Goal: Task Accomplishment & Management: Complete application form

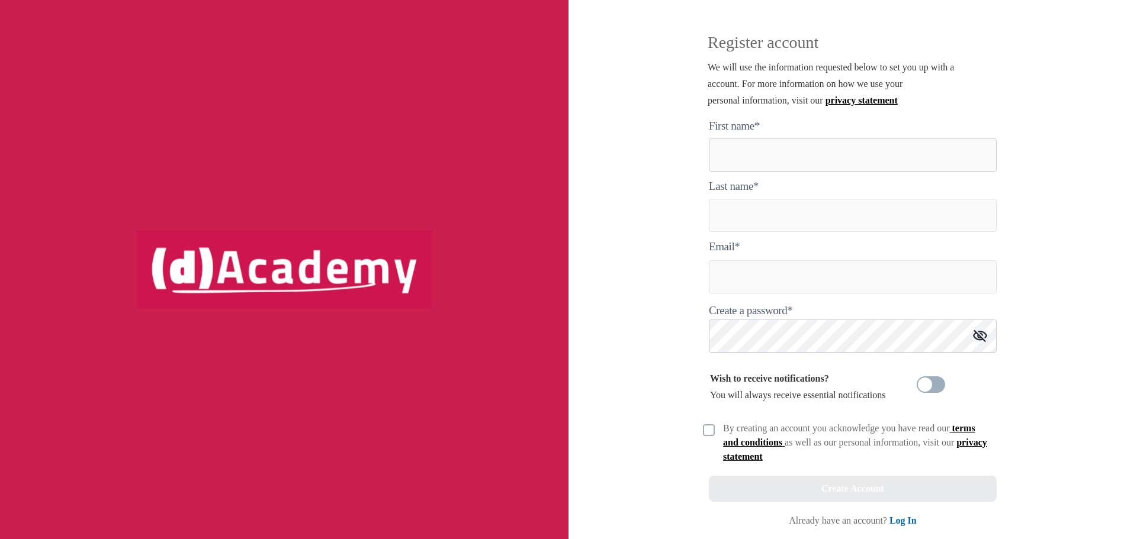
click at [751, 159] on here "text" at bounding box center [853, 155] width 288 height 33
type here "********"
type input "********"
click at [756, 267] on input "text" at bounding box center [853, 277] width 288 height 33
type input "**********"
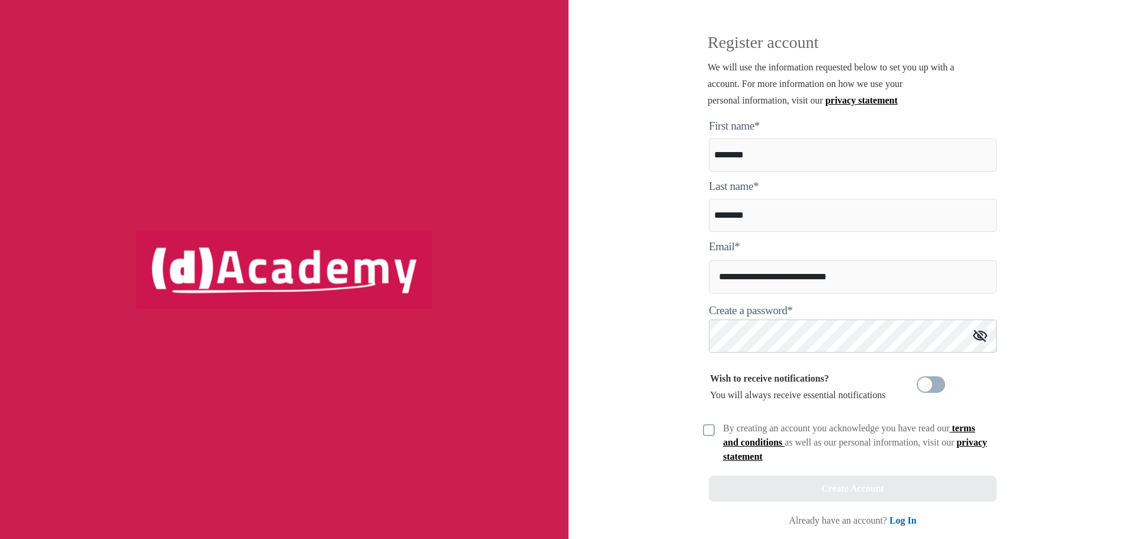
drag, startPoint x: 1019, startPoint y: 129, endPoint x: 1006, endPoint y: 131, distance: 13.1
click at [1019, 129] on div "**********" at bounding box center [852, 269] width 568 height 539
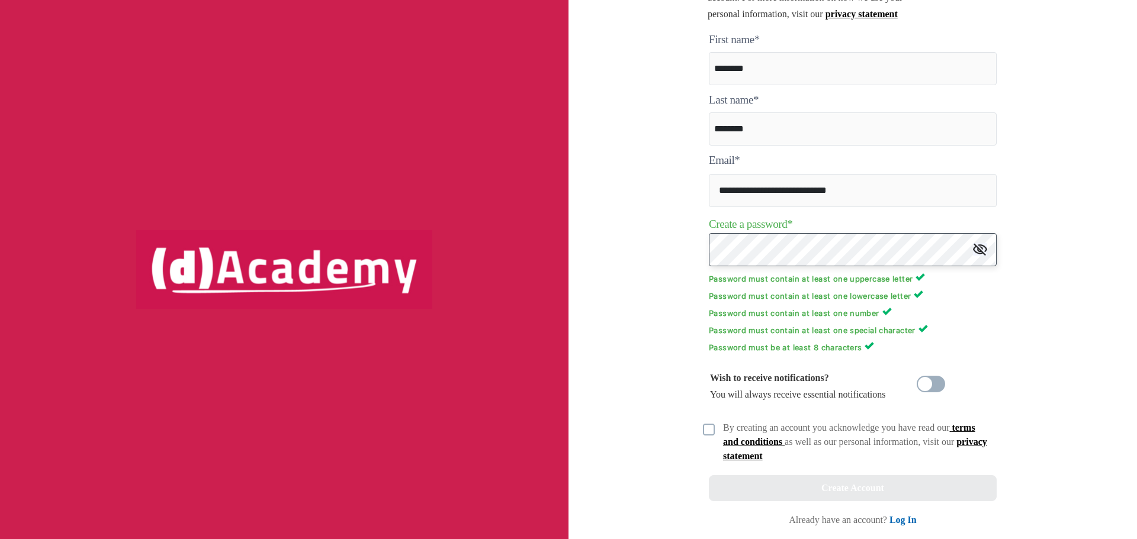
scroll to position [86, 0]
click at [710, 429] on img at bounding box center [709, 430] width 12 height 12
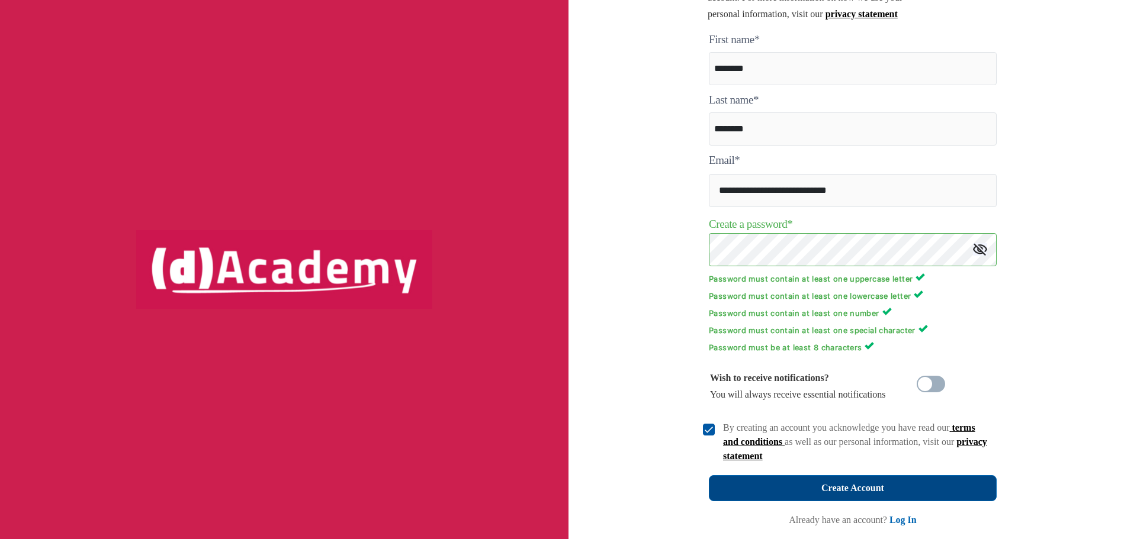
click at [860, 480] on div "Create Account" at bounding box center [852, 488] width 63 height 17
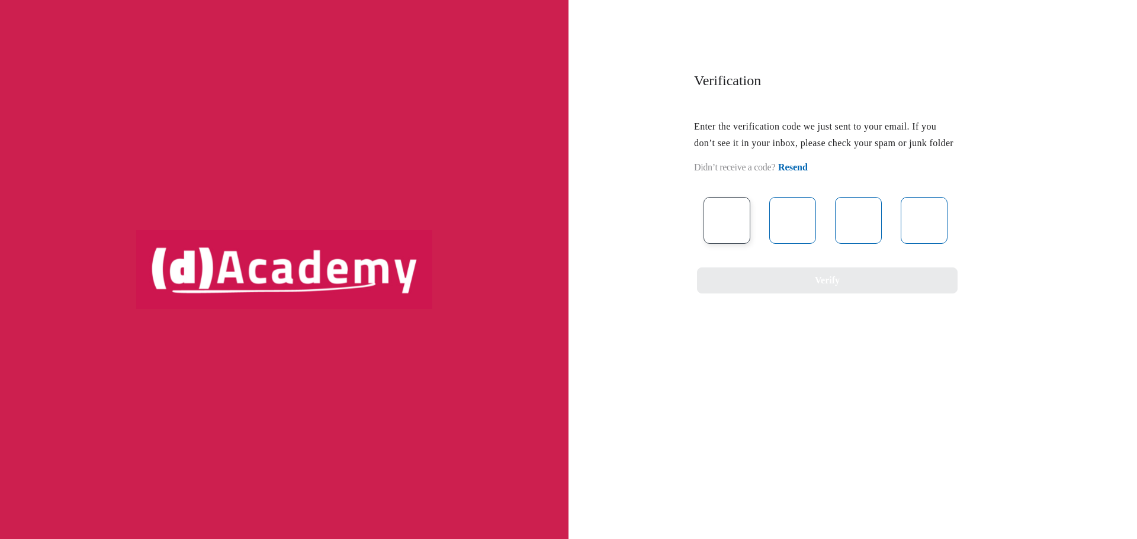
click at [735, 229] on input "text" at bounding box center [726, 220] width 47 height 47
click at [743, 226] on input "text" at bounding box center [726, 220] width 47 height 47
paste input "*"
type input "*"
click at [729, 239] on input "text" at bounding box center [726, 220] width 47 height 47
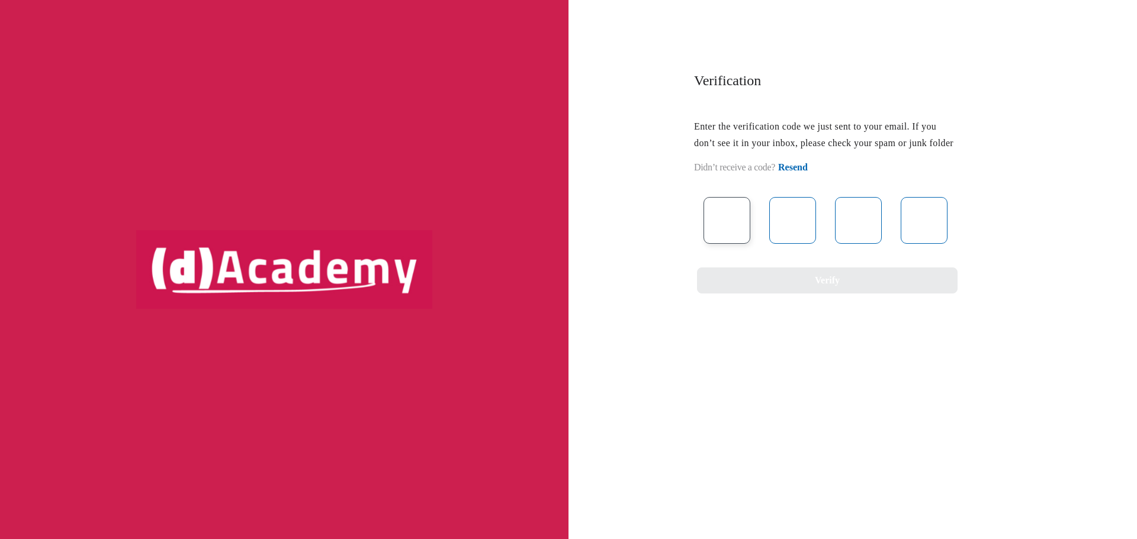
type input "*"
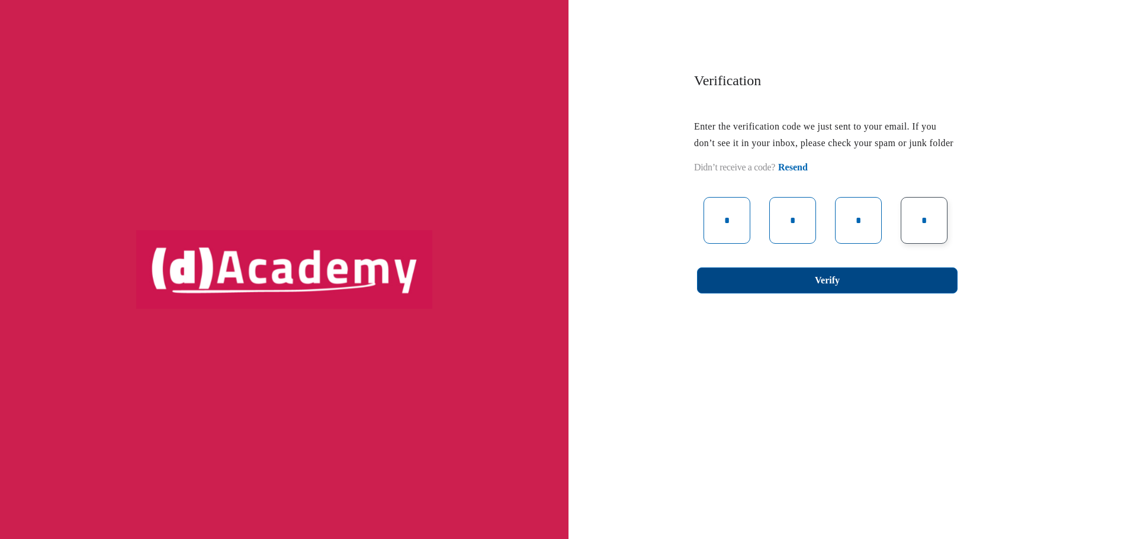
type input "*"
click at [829, 289] on div "Verify" at bounding box center [827, 280] width 25 height 17
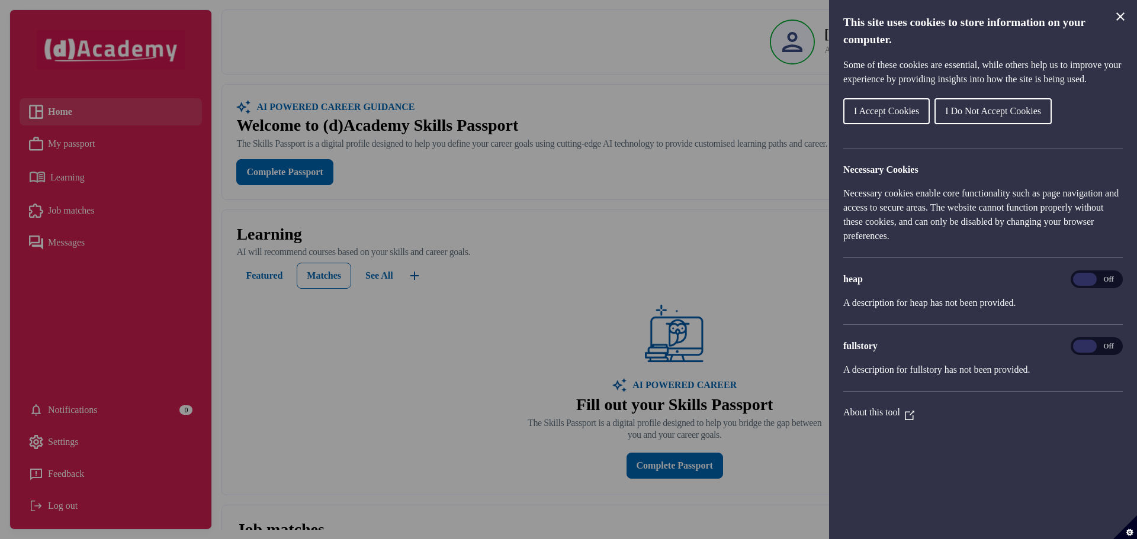
click at [889, 116] on span "I Accept Cookies" at bounding box center [886, 111] width 65 height 10
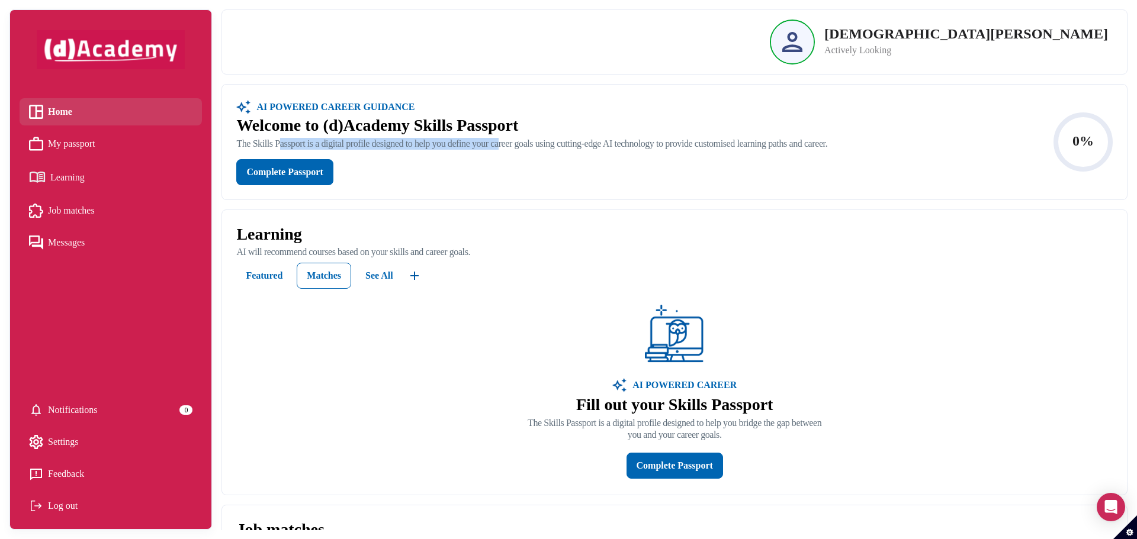
drag, startPoint x: 294, startPoint y: 145, endPoint x: 525, endPoint y: 144, distance: 231.5
click at [523, 144] on div "The Skills Passport is a digital profile designed to help you define your caree…" at bounding box center [531, 144] width 591 height 12
click at [525, 144] on div "The Skills Passport is a digital profile designed to help you define your caree…" at bounding box center [531, 144] width 591 height 12
drag, startPoint x: 508, startPoint y: 147, endPoint x: 598, endPoint y: 147, distance: 90.0
click at [594, 147] on div "The Skills Passport is a digital profile designed to help you define your caree…" at bounding box center [531, 144] width 591 height 12
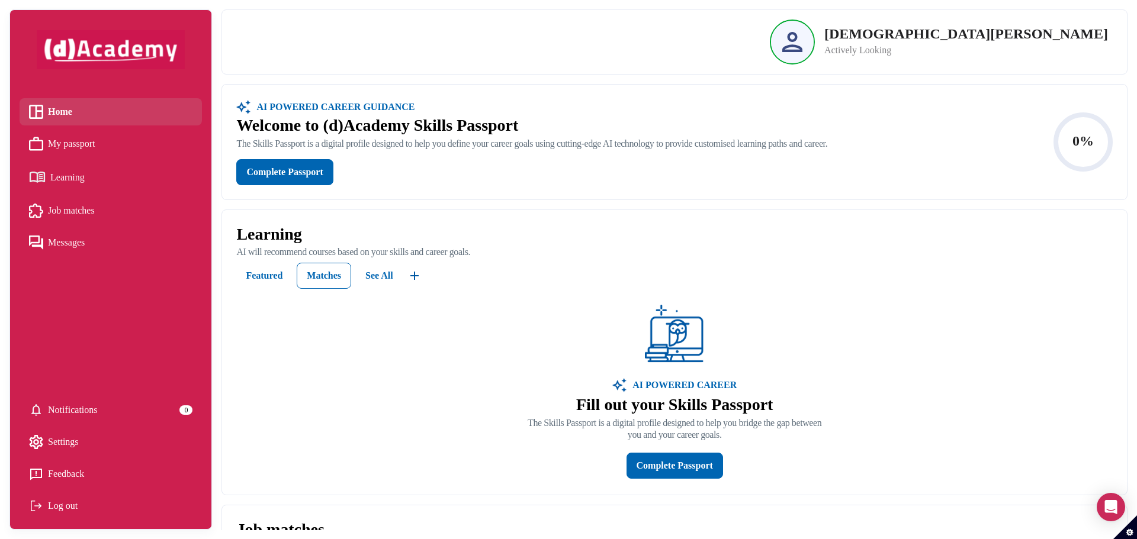
click at [602, 147] on div "The Skills Passport is a digital profile designed to help you define your caree…" at bounding box center [531, 144] width 591 height 12
drag, startPoint x: 344, startPoint y: 165, endPoint x: 328, endPoint y: 169, distance: 16.5
click at [339, 167] on div "Complete Passport" at bounding box center [531, 172] width 591 height 26
click at [315, 171] on div "Complete Passport" at bounding box center [284, 172] width 76 height 17
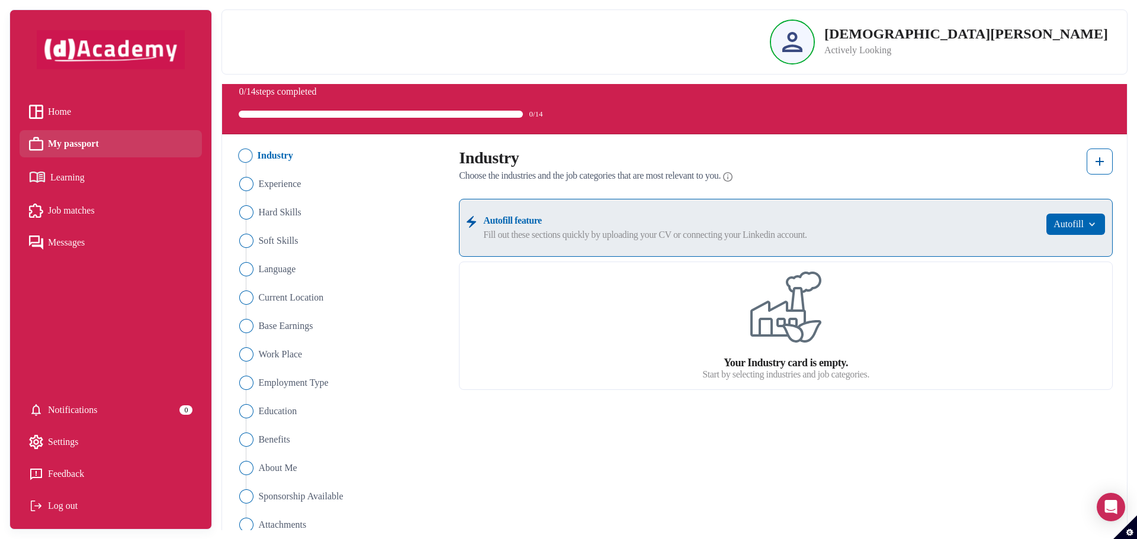
scroll to position [48, 0]
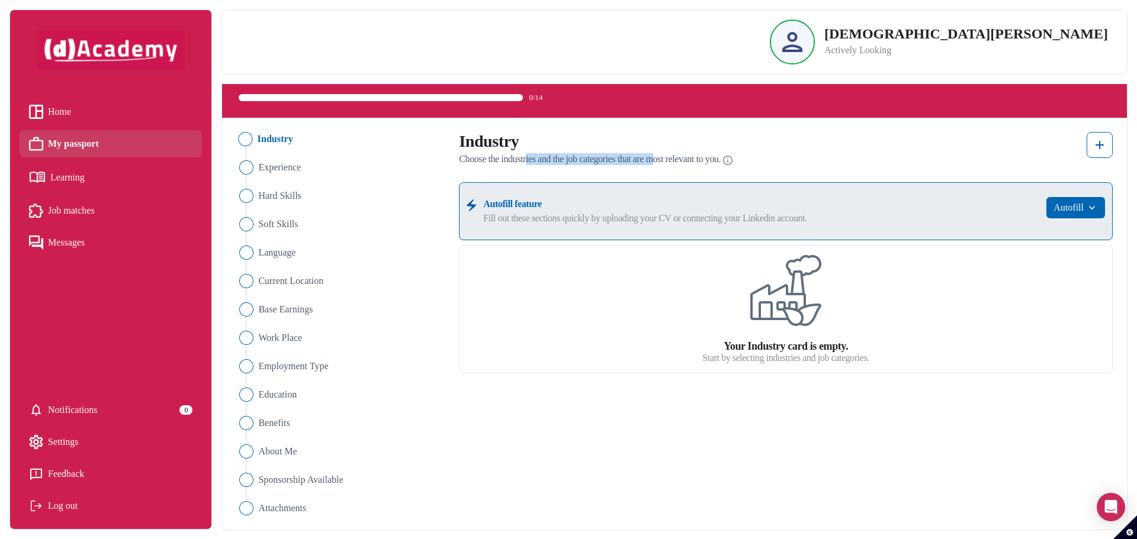
drag, startPoint x: 548, startPoint y: 158, endPoint x: 678, endPoint y: 160, distance: 130.3
click at [677, 160] on span "Choose the industries and the job categories that are most relevant to you." at bounding box center [590, 159] width 262 height 12
click at [678, 160] on span "Choose the industries and the job categories that are most relevant to you." at bounding box center [590, 159] width 262 height 12
drag, startPoint x: 716, startPoint y: 160, endPoint x: 740, endPoint y: 160, distance: 23.7
click at [721, 160] on span "Choose the industries and the job categories that are most relevant to you." at bounding box center [590, 159] width 262 height 12
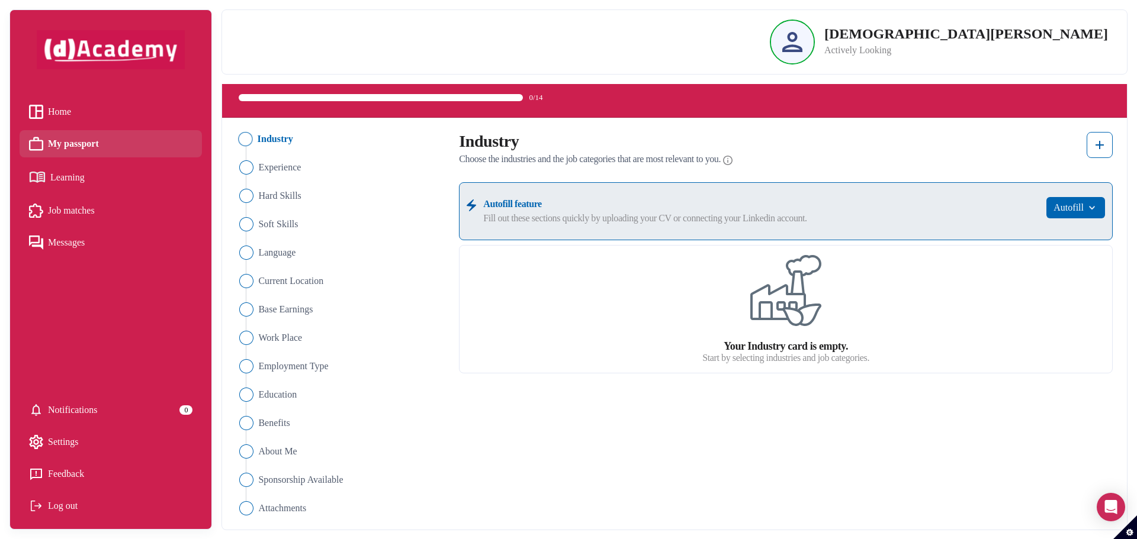
drag, startPoint x: 740, startPoint y: 160, endPoint x: 767, endPoint y: 160, distance: 26.6
click at [721, 160] on span "Choose the industries and the job categories that are most relevant to you." at bounding box center [590, 159] width 262 height 12
drag, startPoint x: 864, startPoint y: 166, endPoint x: 965, endPoint y: 187, distance: 102.9
click at [869, 168] on div "Industry Choose the industries and the job categories that are most relevant to…" at bounding box center [786, 150] width 654 height 36
click at [1085, 207] on img "button" at bounding box center [1091, 208] width 14 height 12
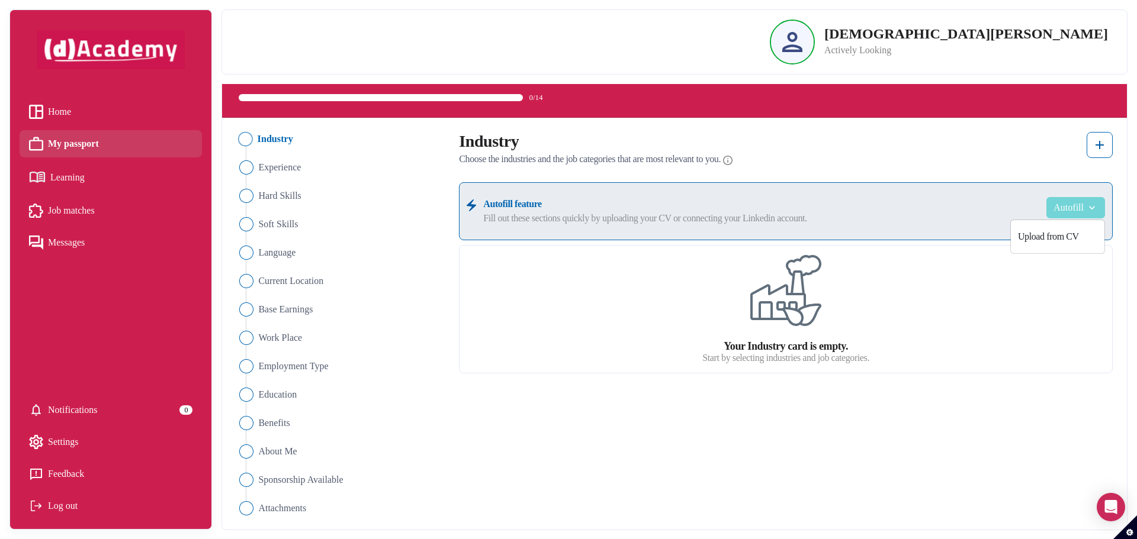
click at [1085, 207] on img "button" at bounding box center [1091, 208] width 14 height 12
click at [1082, 205] on button "Autofill" at bounding box center [1075, 207] width 59 height 21
click at [1053, 237] on link "Upload from CV" at bounding box center [1058, 237] width 94 height 24
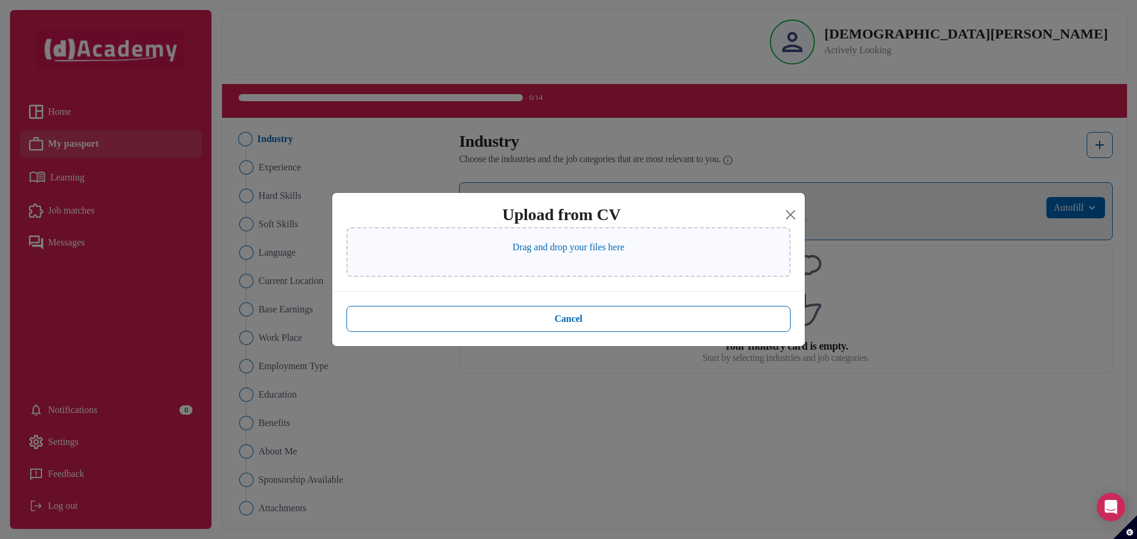
click at [588, 250] on p "Drag and drop your files here" at bounding box center [569, 247] width 112 height 14
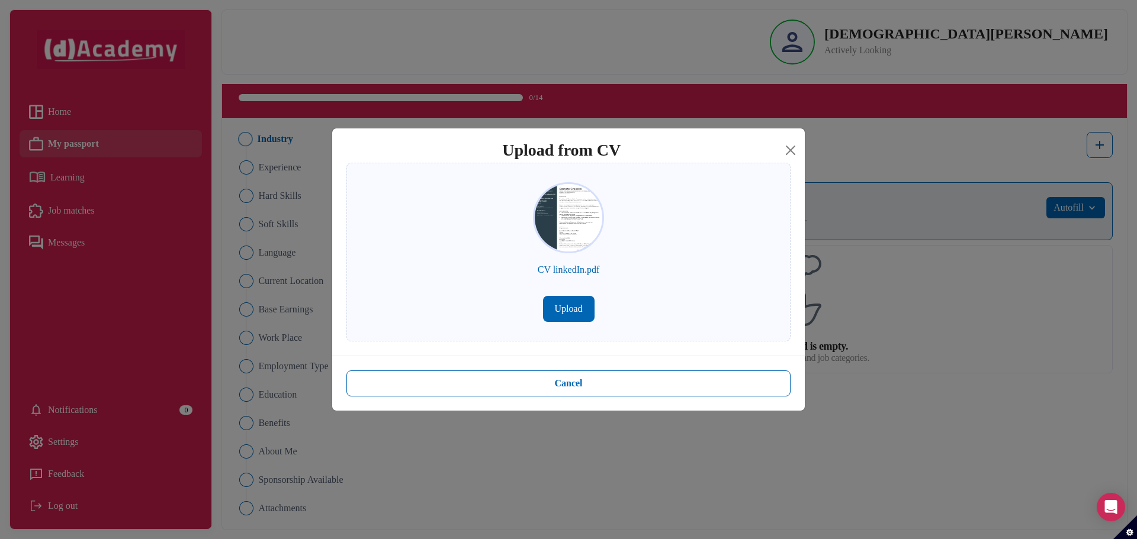
click at [562, 310] on button "Upload" at bounding box center [569, 309] width 52 height 26
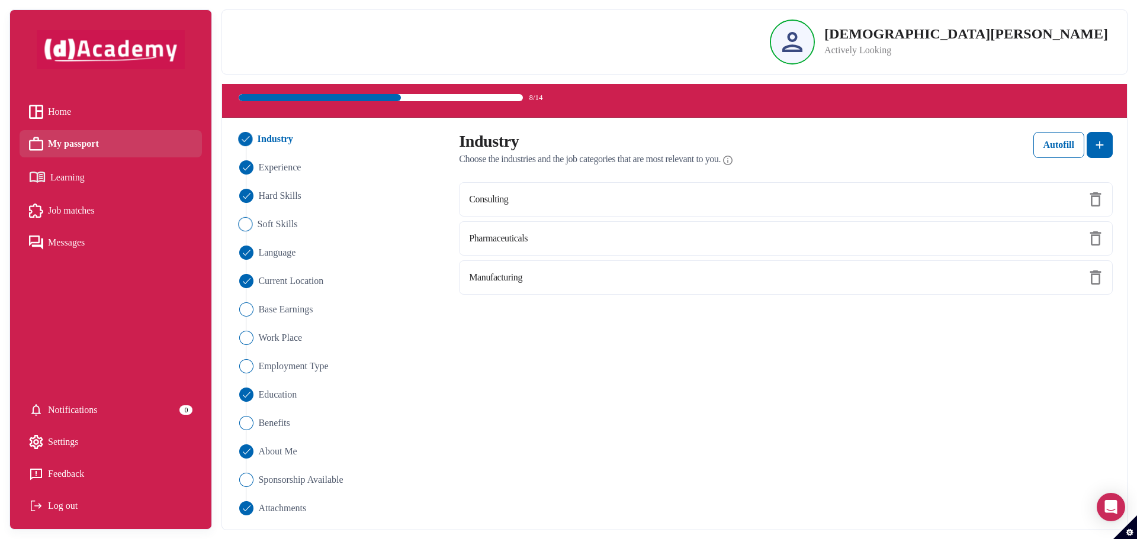
click at [279, 227] on span "Soft Skills" at bounding box center [278, 224] width 40 height 14
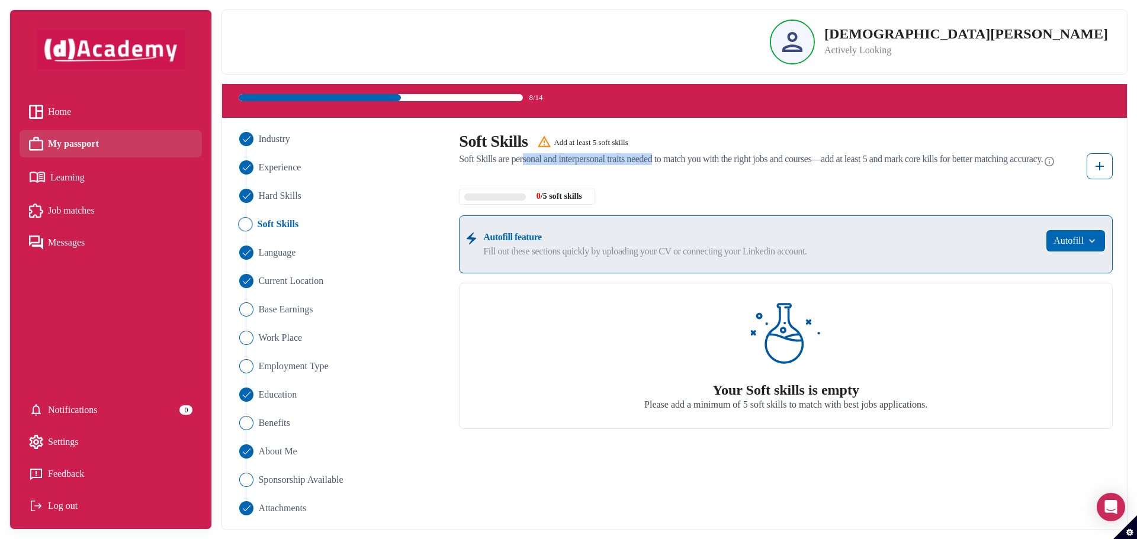
drag, startPoint x: 530, startPoint y: 160, endPoint x: 673, endPoint y: 159, distance: 142.7
click at [673, 159] on span "Soft Skills are personal and interpersonal traits needed to match you with the …" at bounding box center [751, 159] width 584 height 12
drag, startPoint x: 718, startPoint y: 158, endPoint x: 805, endPoint y: 160, distance: 87.1
click at [802, 160] on span "Soft Skills are personal and interpersonal traits needed to match you with the …" at bounding box center [751, 159] width 584 height 12
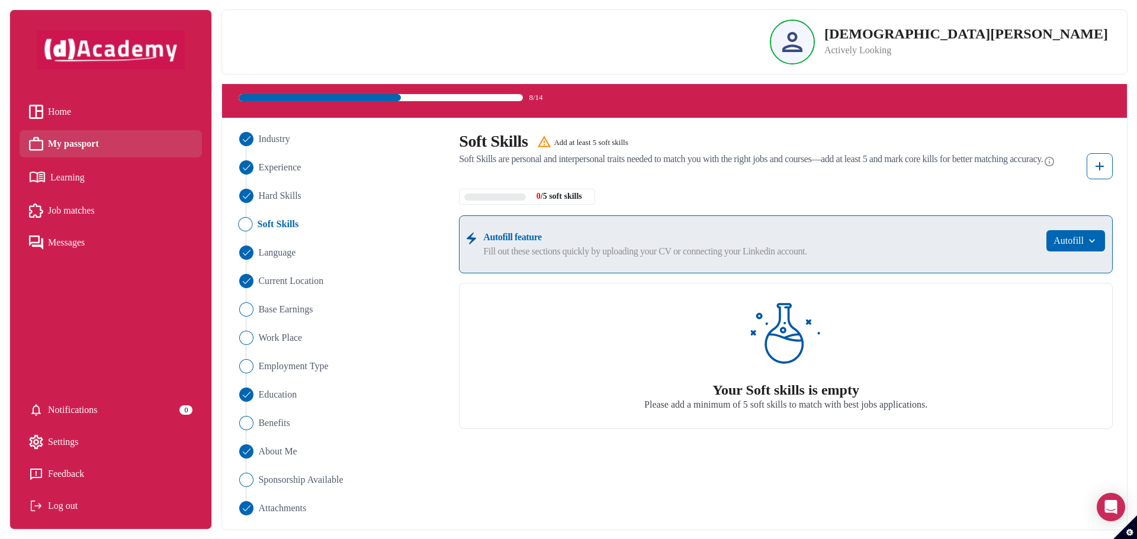
click at [805, 160] on span "Soft Skills are personal and interpersonal traits needed to match you with the …" at bounding box center [751, 159] width 584 height 12
click at [855, 160] on span "Soft Skills are personal and interpersonal traits needed to match you with the …" at bounding box center [751, 159] width 584 height 12
drag, startPoint x: 879, startPoint y: 159, endPoint x: 924, endPoint y: 160, distance: 45.6
click at [924, 160] on span "Soft Skills are personal and interpersonal traits needed to match you with the …" at bounding box center [751, 159] width 584 height 12
click at [932, 160] on span "Soft Skills are personal and interpersonal traits needed to match you with the …" at bounding box center [751, 159] width 584 height 12
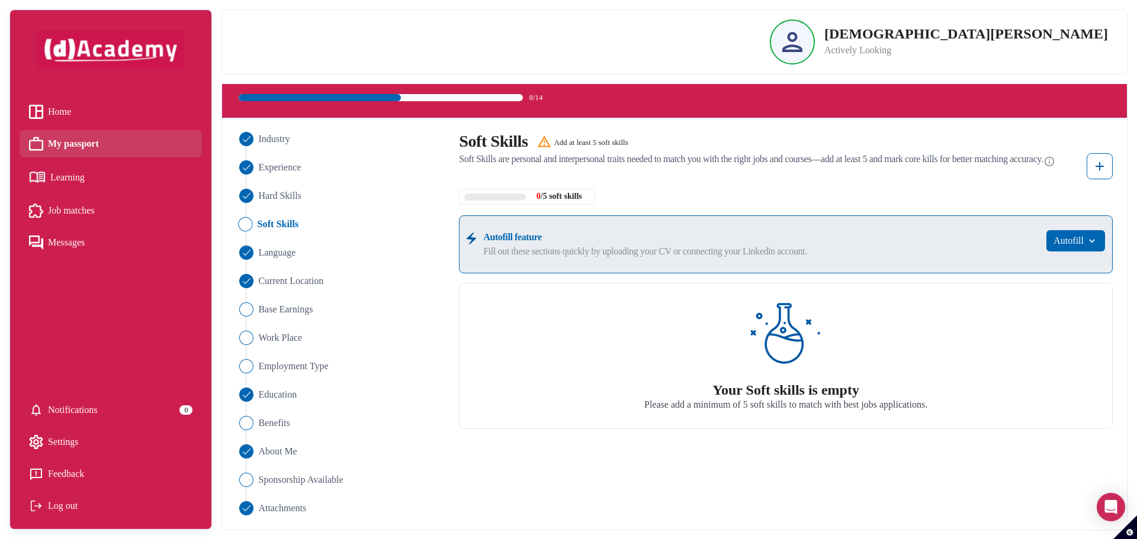
click at [952, 160] on span "Soft Skills are personal and interpersonal traits needed to match you with the …" at bounding box center [751, 159] width 584 height 12
click at [1013, 161] on span "Soft Skills are personal and interpersonal traits needed to match you with the …" at bounding box center [751, 159] width 584 height 12
click at [1017, 160] on span "Soft Skills are personal and interpersonal traits needed to match you with the …" at bounding box center [751, 159] width 584 height 12
click at [1104, 168] on img at bounding box center [1099, 166] width 14 height 14
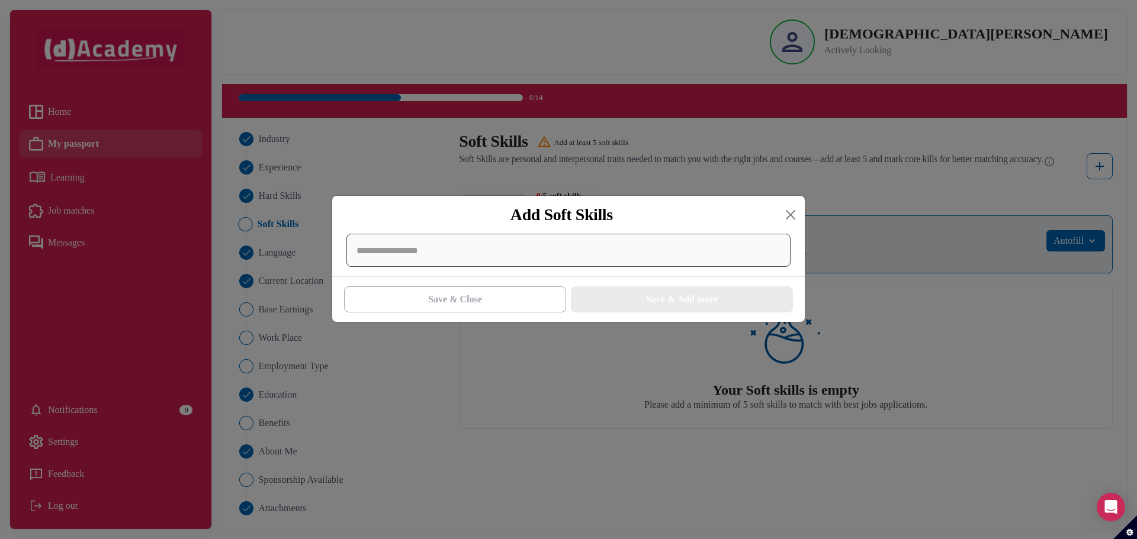
click at [441, 257] on div at bounding box center [568, 250] width 444 height 33
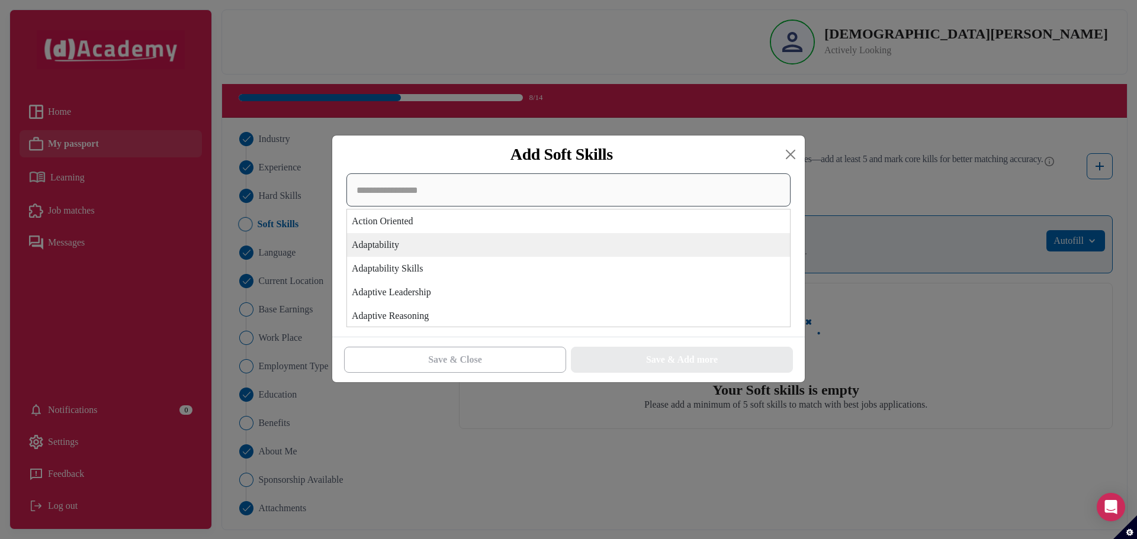
click at [415, 249] on div "Action Oriented Adaptability Adaptability Skills Adaptive Leadership Adaptive R…" at bounding box center [568, 250] width 444 height 154
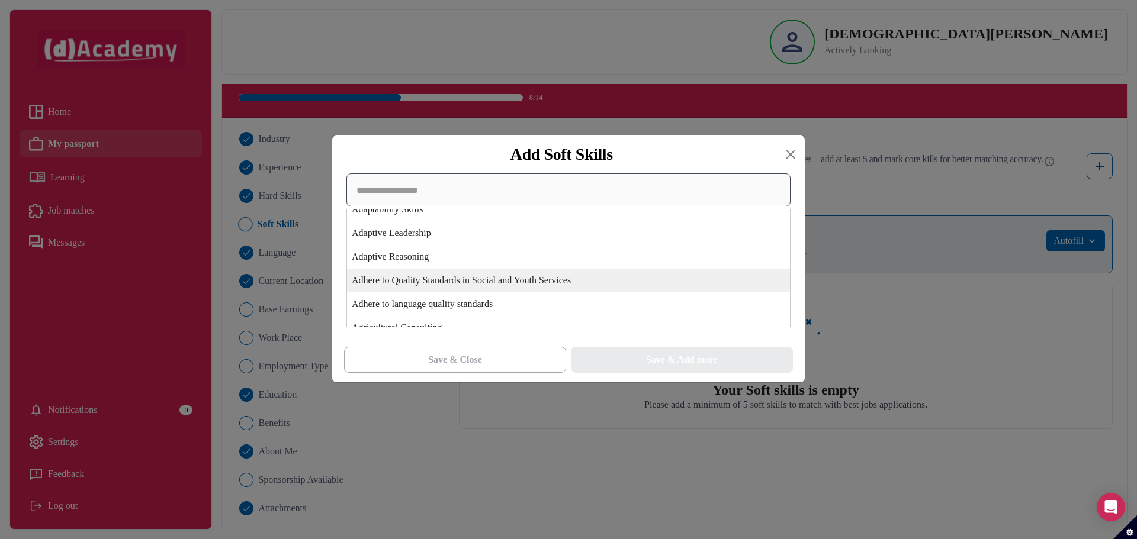
scroll to position [0, 0]
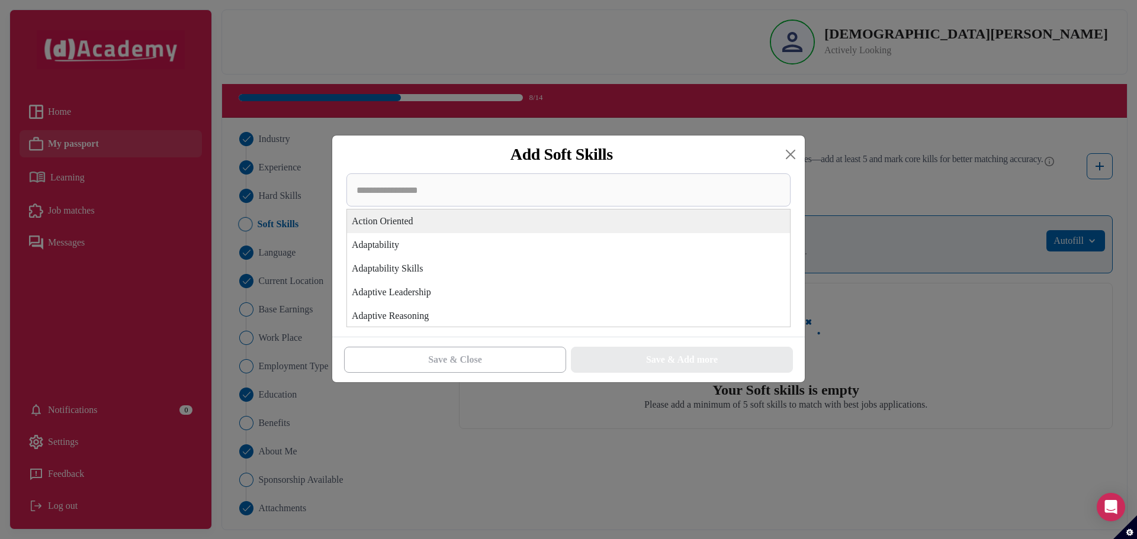
click at [407, 222] on div "Action Oriented" at bounding box center [568, 222] width 443 height 24
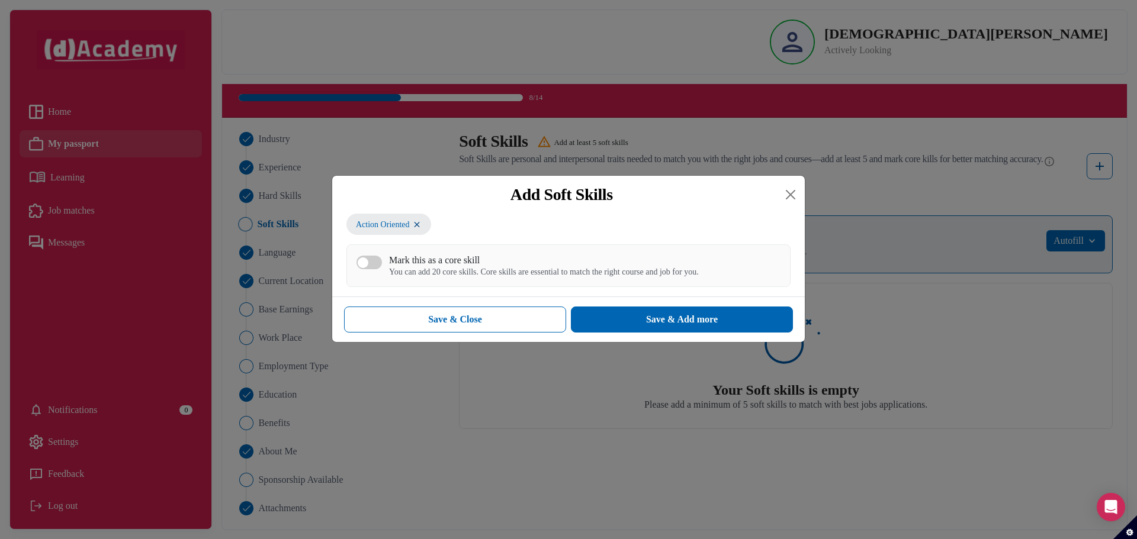
click at [454, 230] on div "Action Oriented Mark this as a core skill You can add 20 core skills. Core skil…" at bounding box center [568, 250] width 444 height 73
click at [452, 223] on div "Action Oriented Mark this as a core skill You can add 20 core skills. Core skil…" at bounding box center [568, 250] width 444 height 73
click at [452, 220] on div "Action Oriented Mark this as a core skill You can add 20 core skills. Core skil…" at bounding box center [568, 250] width 444 height 73
click at [462, 322] on div "Save & Close" at bounding box center [455, 320] width 54 height 14
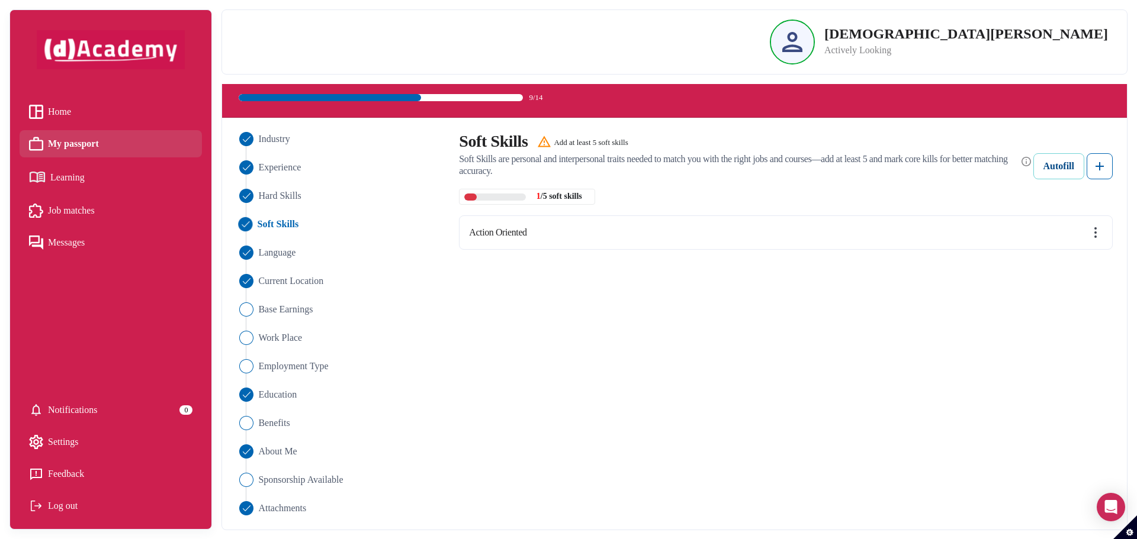
click at [1065, 168] on div "Autofill" at bounding box center [1058, 166] width 31 height 14
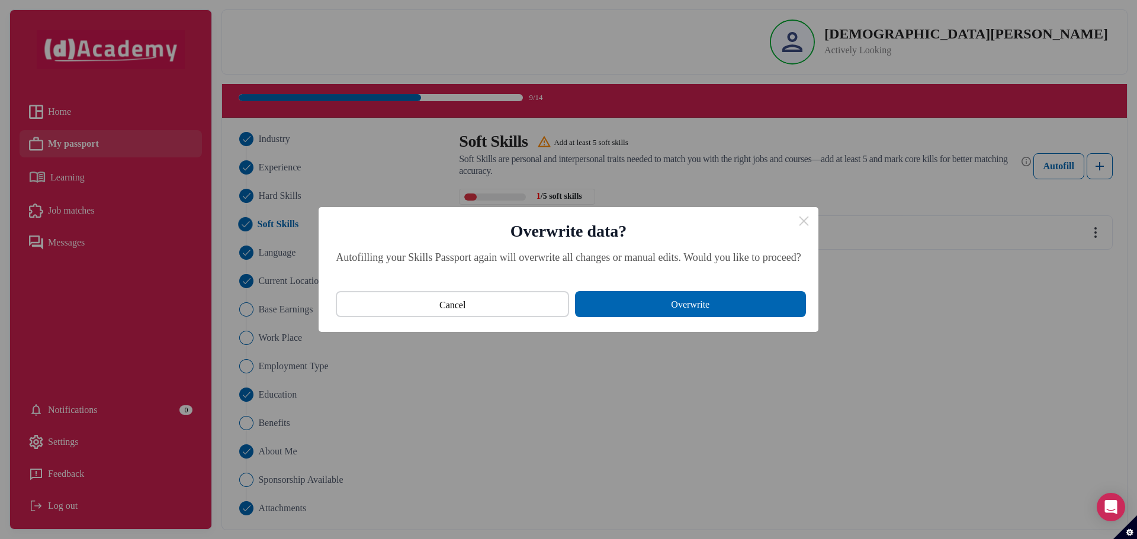
click at [645, 304] on button "Overwrite" at bounding box center [690, 304] width 231 height 26
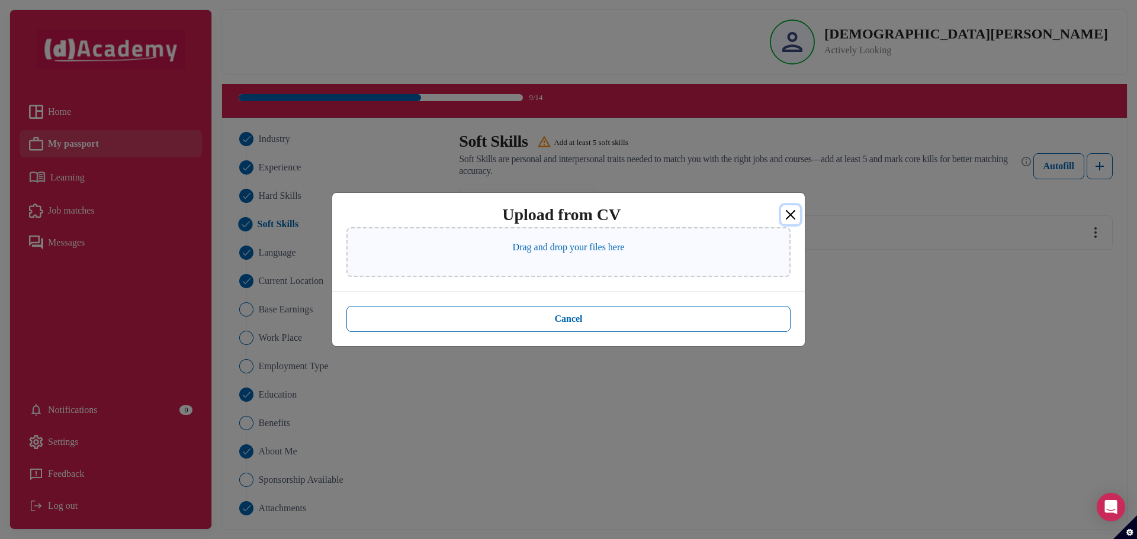
click at [793, 218] on button "Close" at bounding box center [790, 214] width 19 height 19
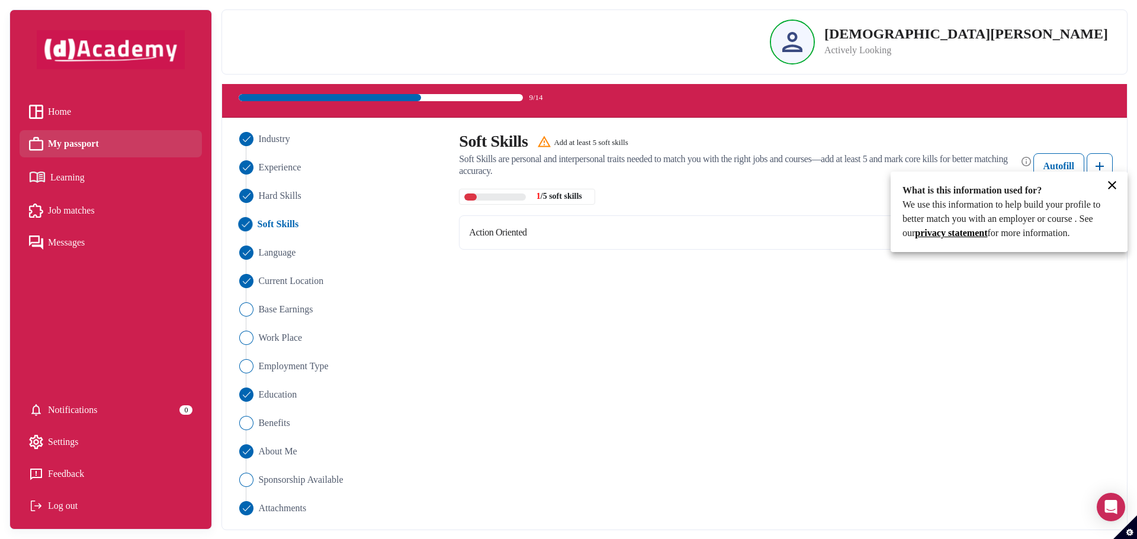
click at [1100, 163] on div at bounding box center [568, 269] width 1137 height 539
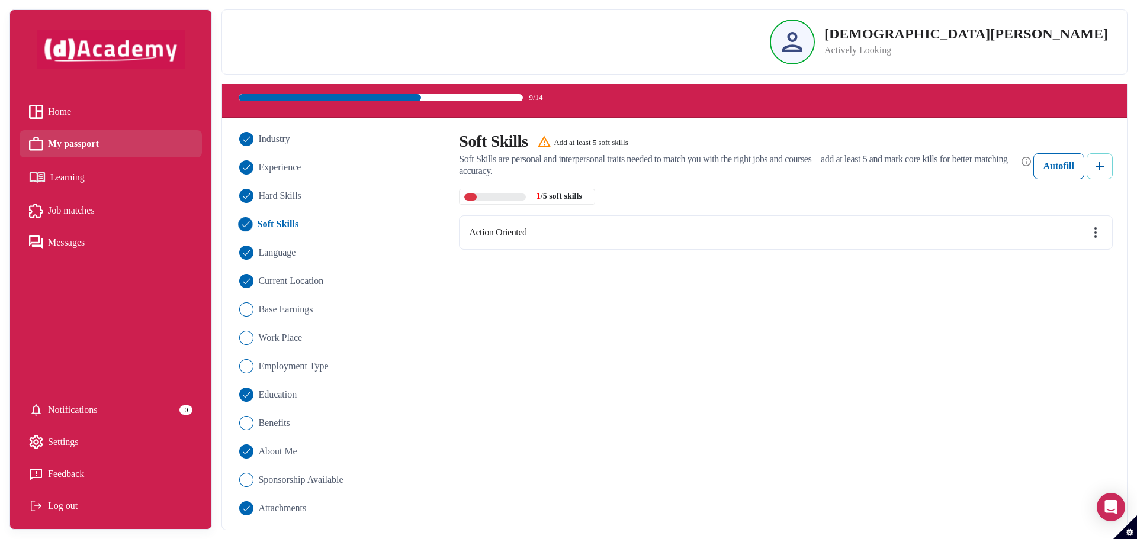
click at [1089, 165] on button at bounding box center [1100, 166] width 26 height 26
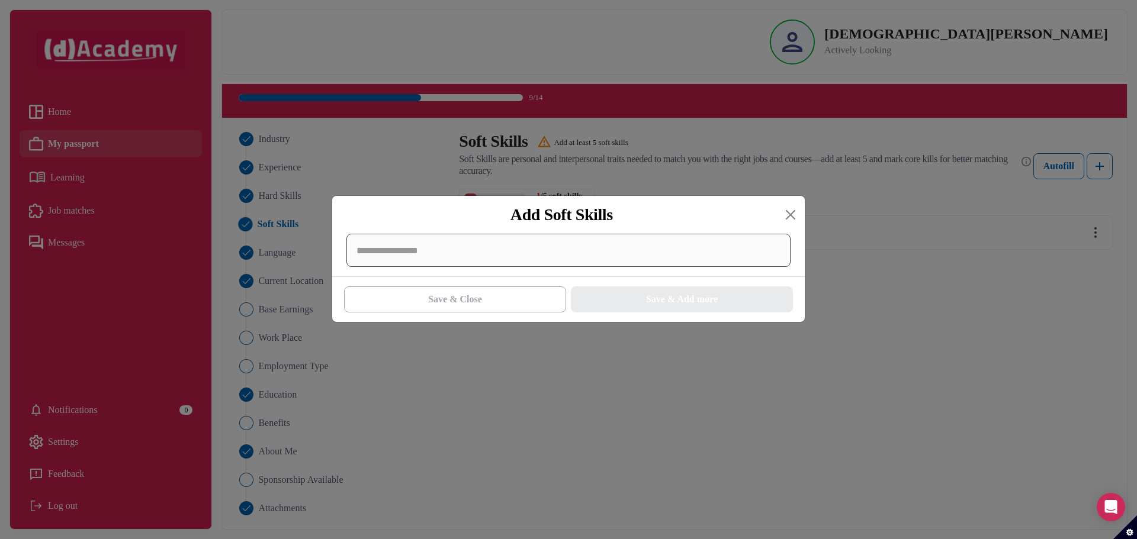
click at [490, 262] on div at bounding box center [568, 250] width 444 height 33
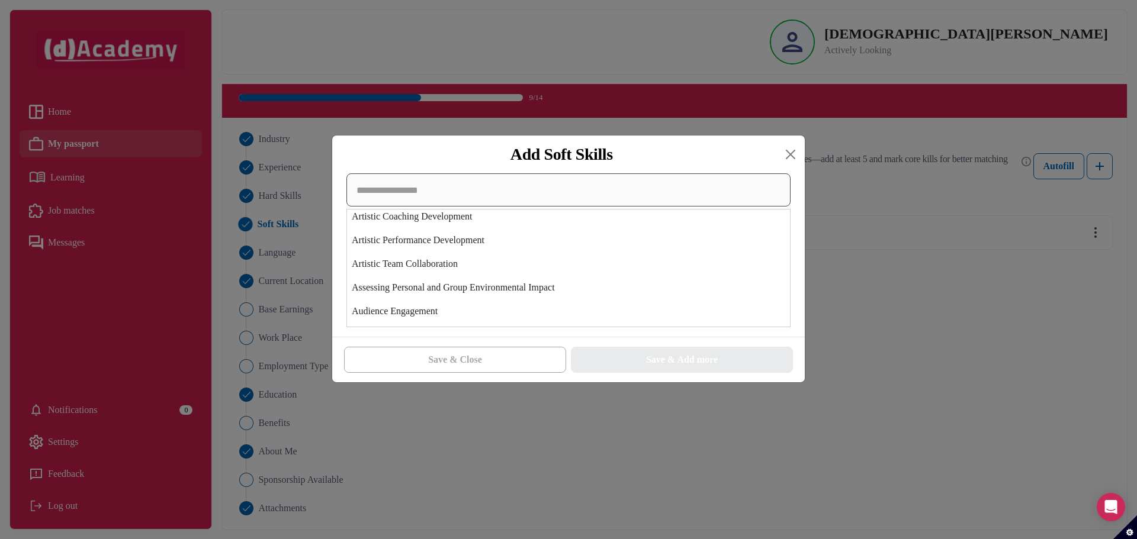
scroll to position [296, 0]
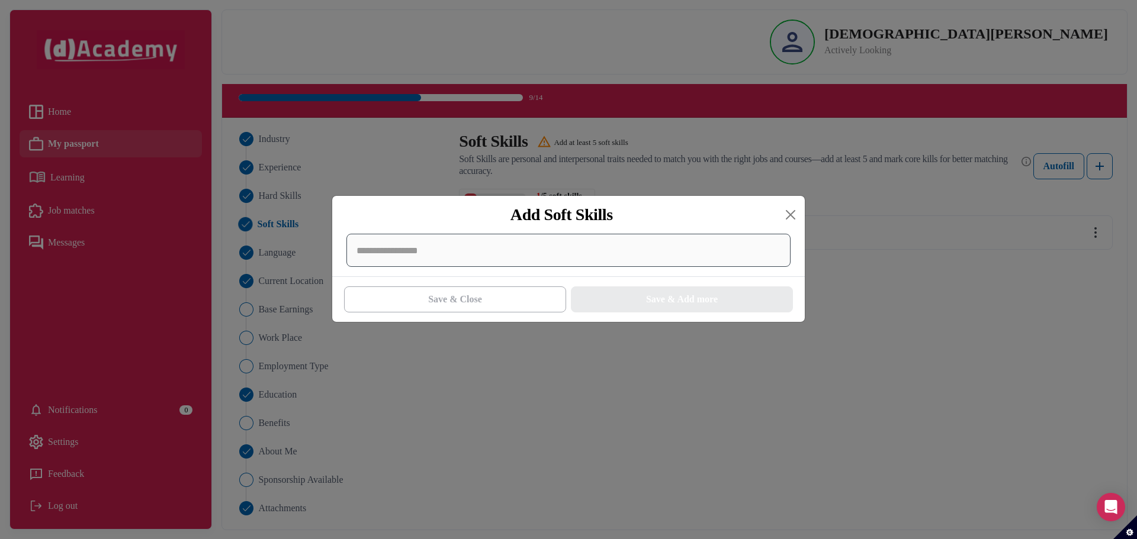
click at [644, 250] on div at bounding box center [568, 250] width 444 height 33
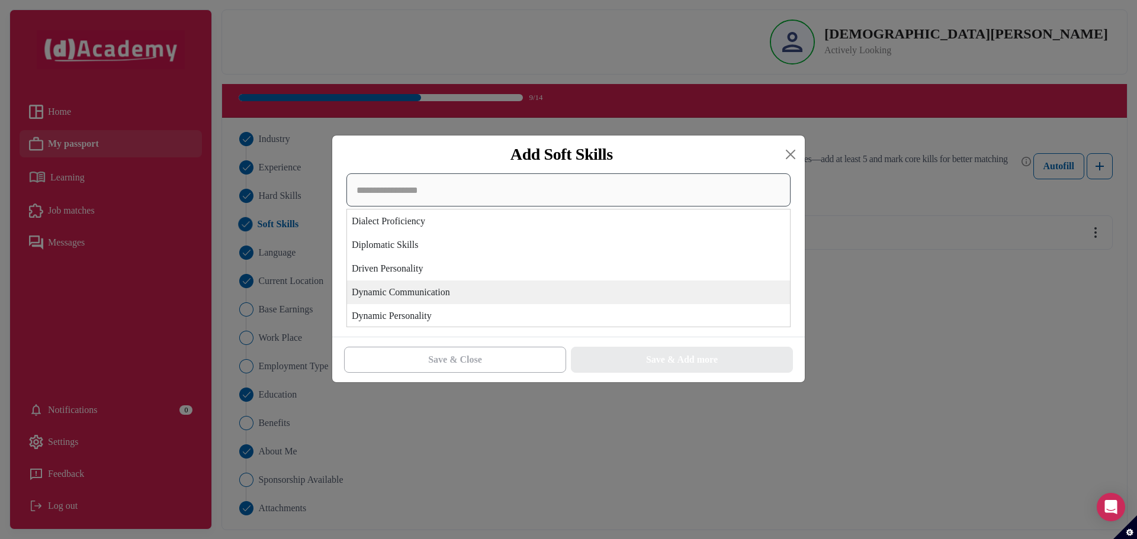
scroll to position [1599, 0]
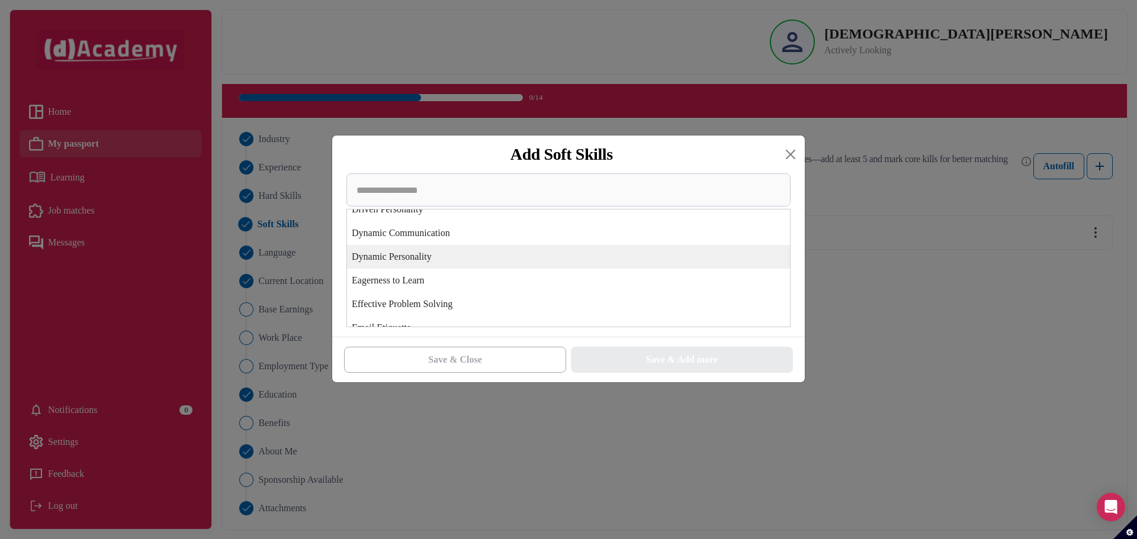
click at [420, 255] on div "Dynamic Personality" at bounding box center [568, 257] width 443 height 24
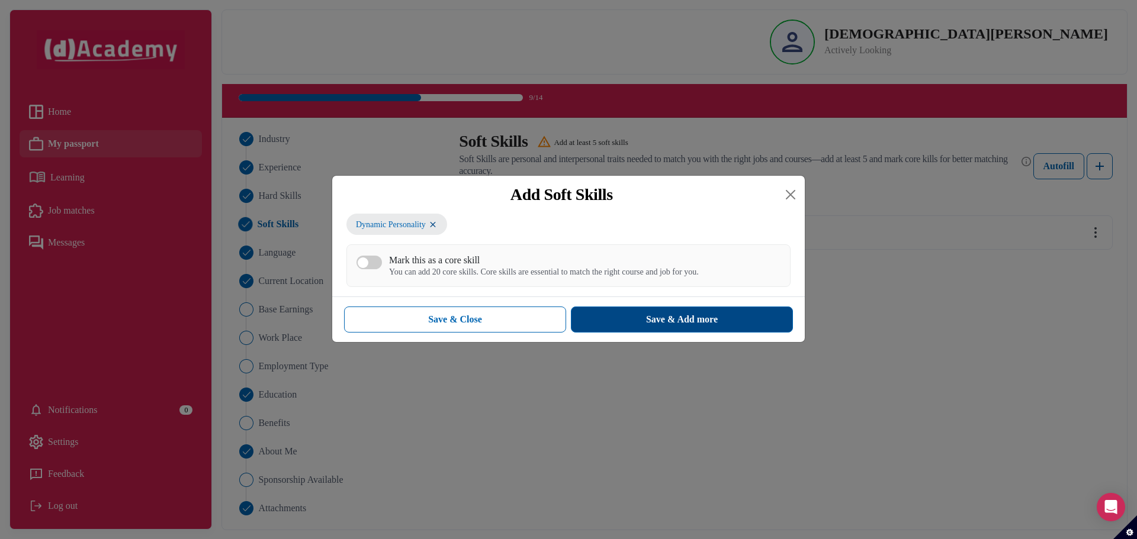
click at [657, 320] on div "Save & Add more" at bounding box center [682, 320] width 72 height 14
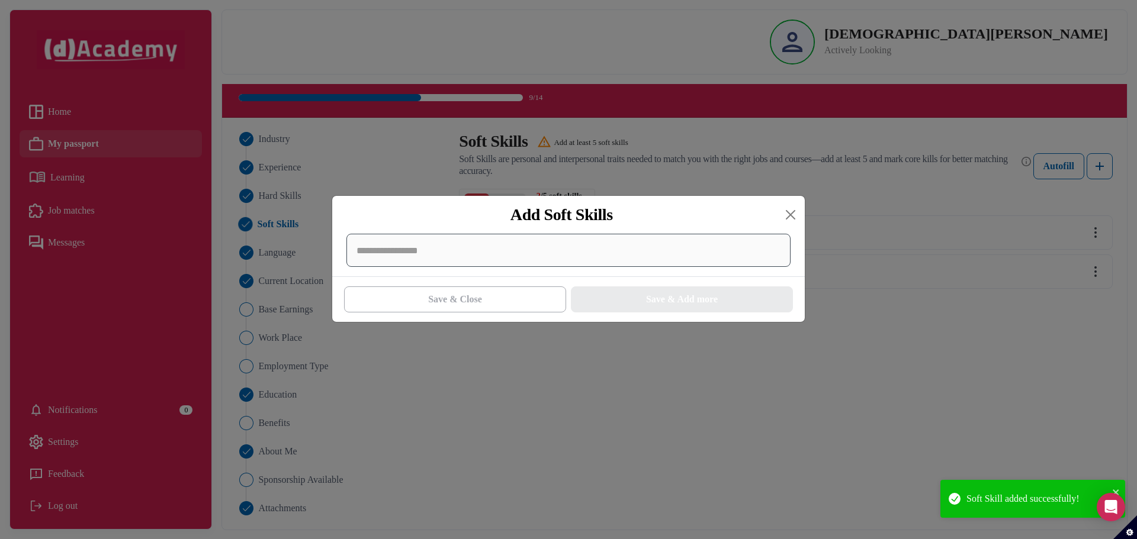
click at [614, 258] on div at bounding box center [568, 250] width 444 height 33
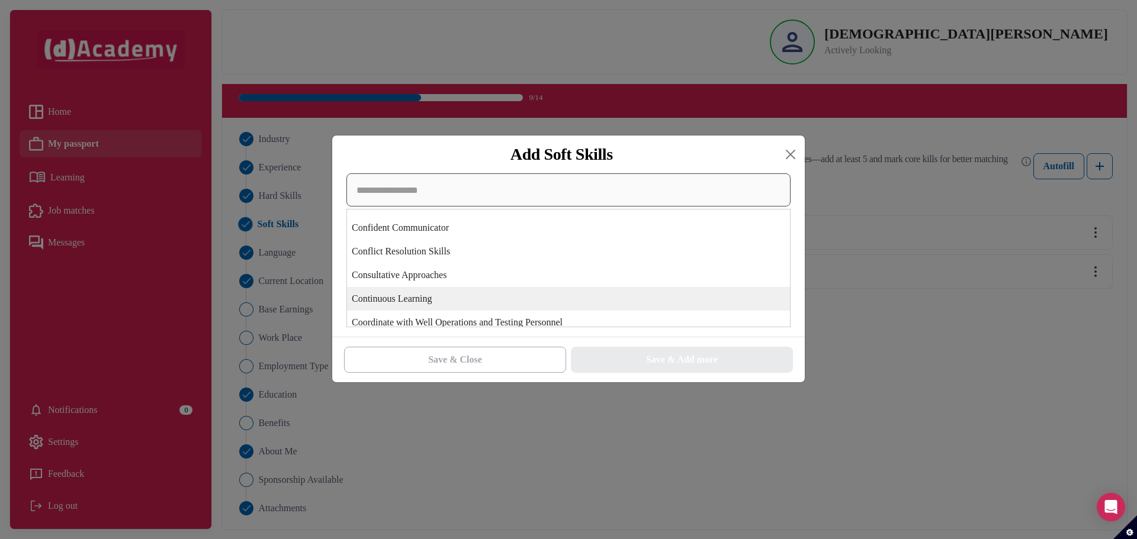
scroll to position [1007, 0]
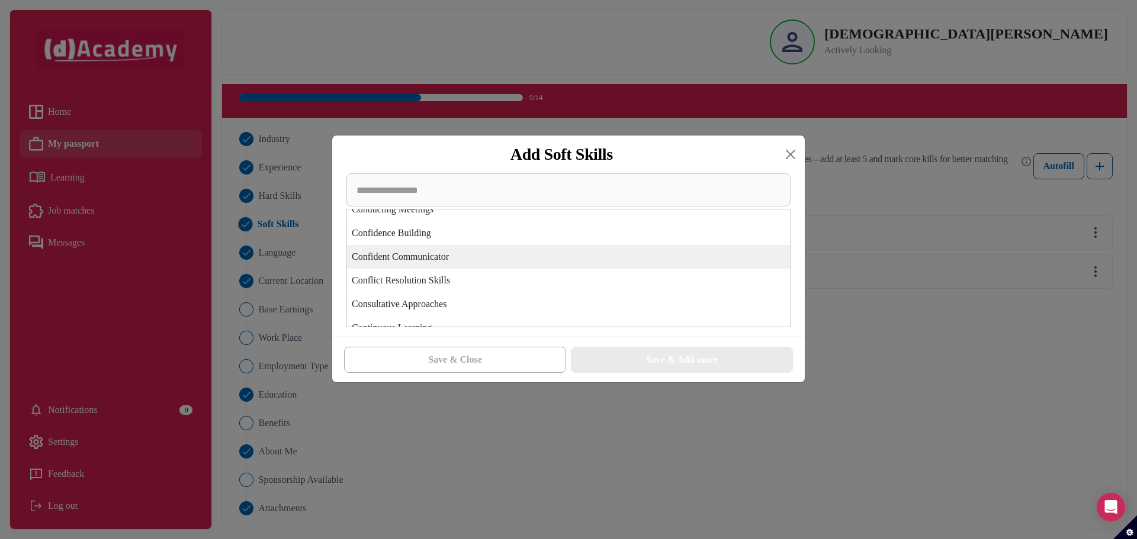
click at [433, 259] on div "Confident Communicator" at bounding box center [568, 257] width 443 height 24
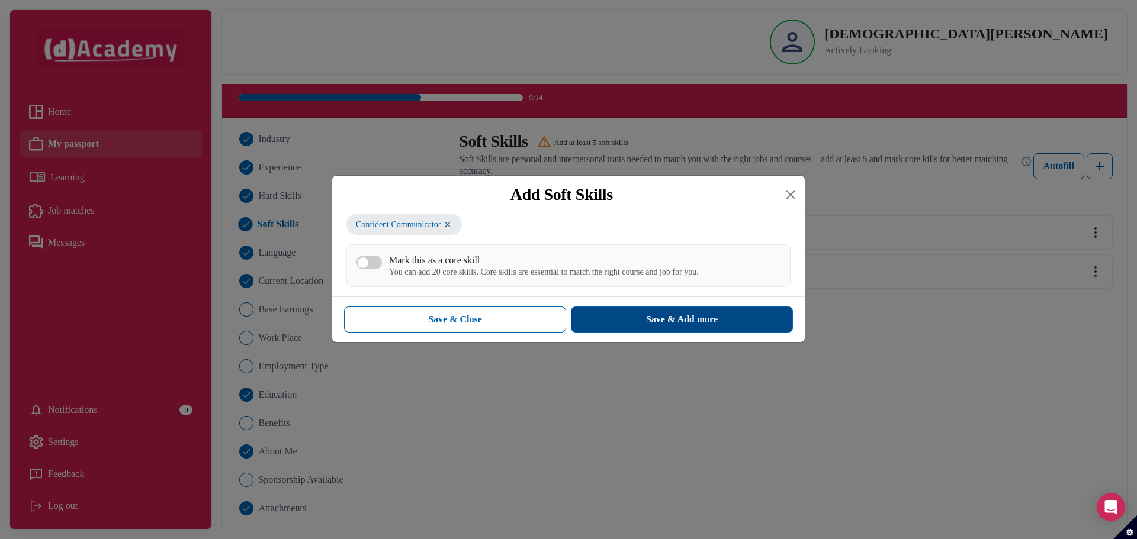
click at [670, 317] on div "Save & Add more" at bounding box center [682, 320] width 72 height 14
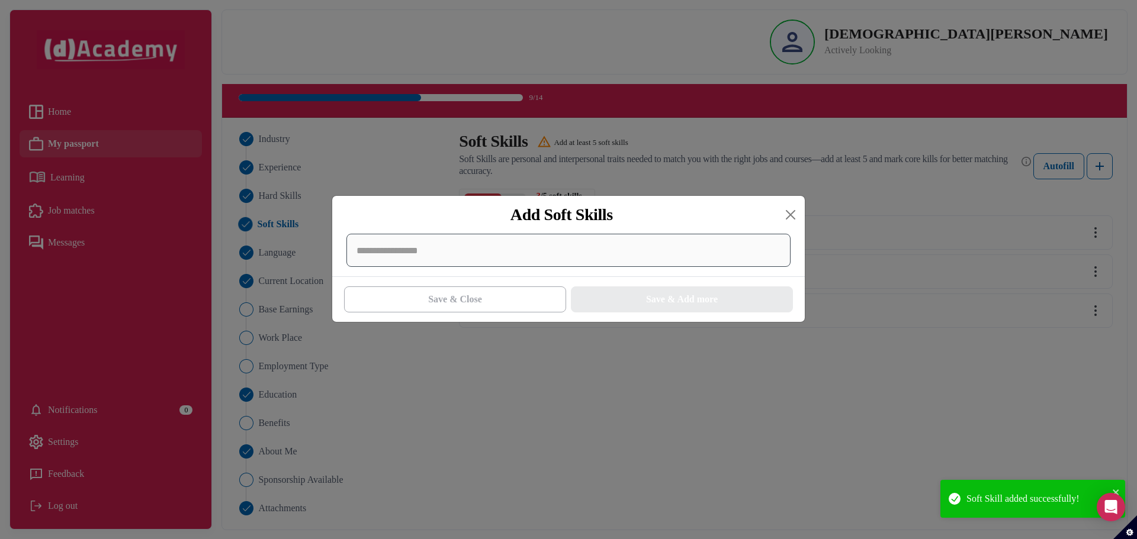
click at [550, 267] on div at bounding box center [568, 250] width 444 height 33
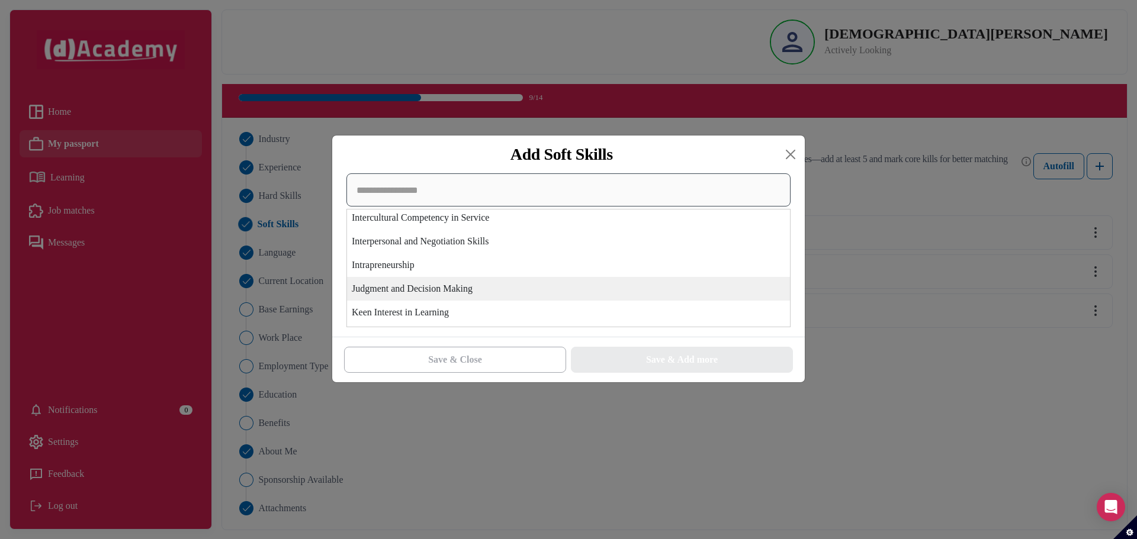
scroll to position [2605, 0]
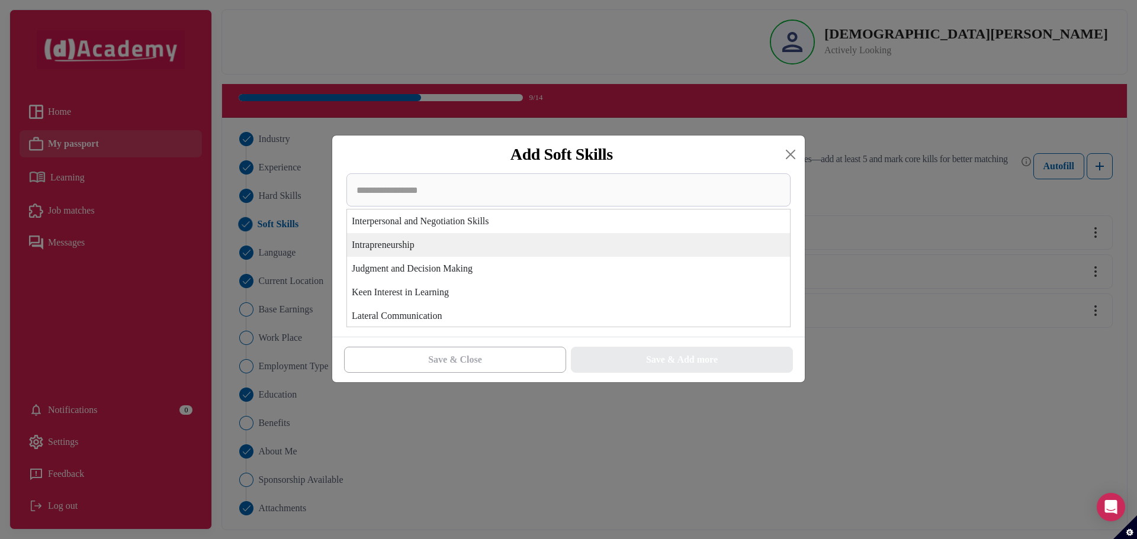
click at [401, 248] on div "Intrapreneurship" at bounding box center [568, 245] width 443 height 24
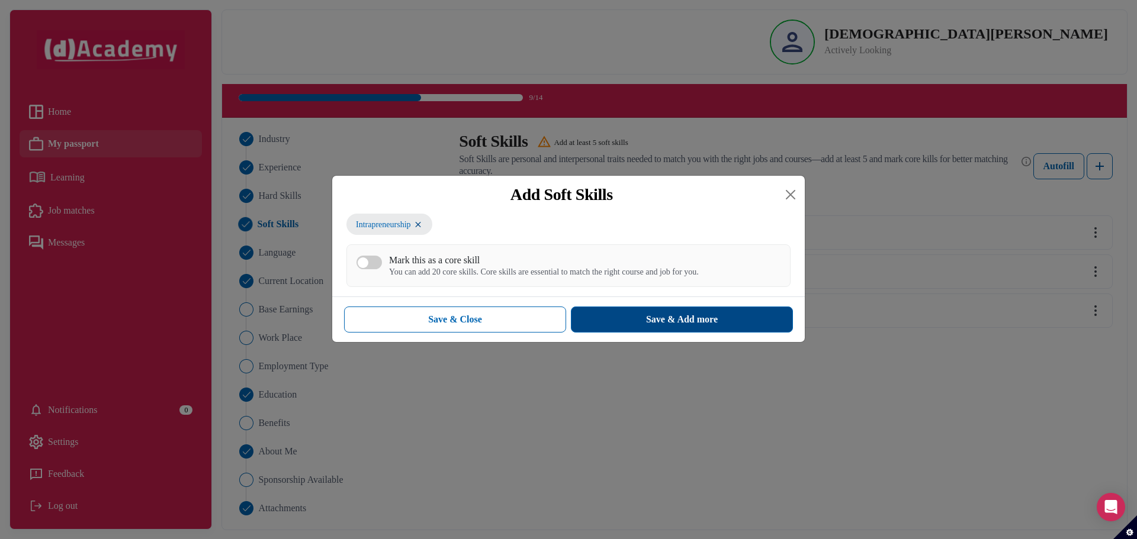
click at [594, 333] on button "Save & Add more" at bounding box center [682, 320] width 222 height 26
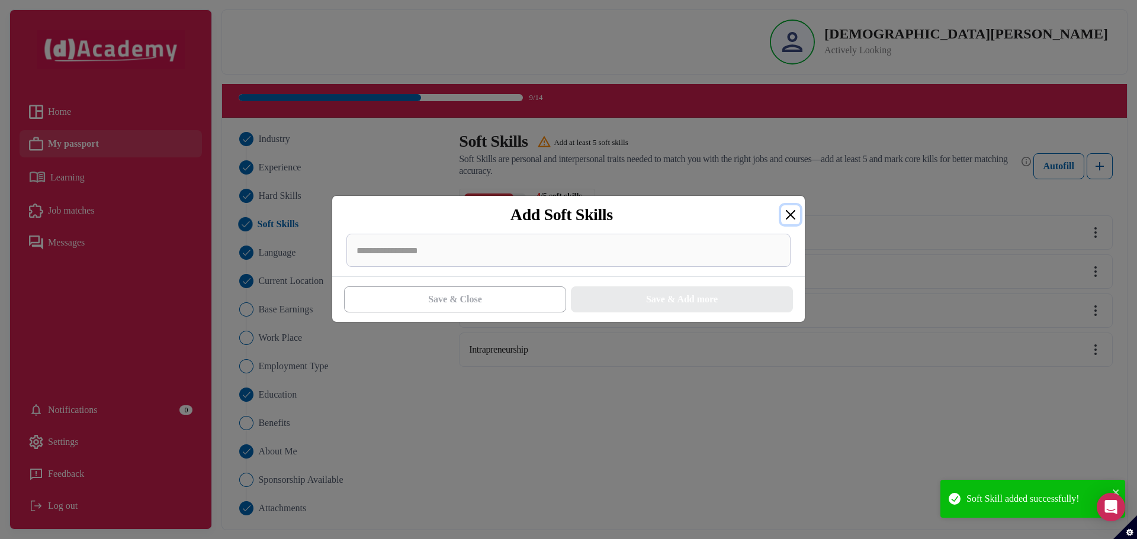
click at [785, 217] on button "Close" at bounding box center [790, 214] width 19 height 19
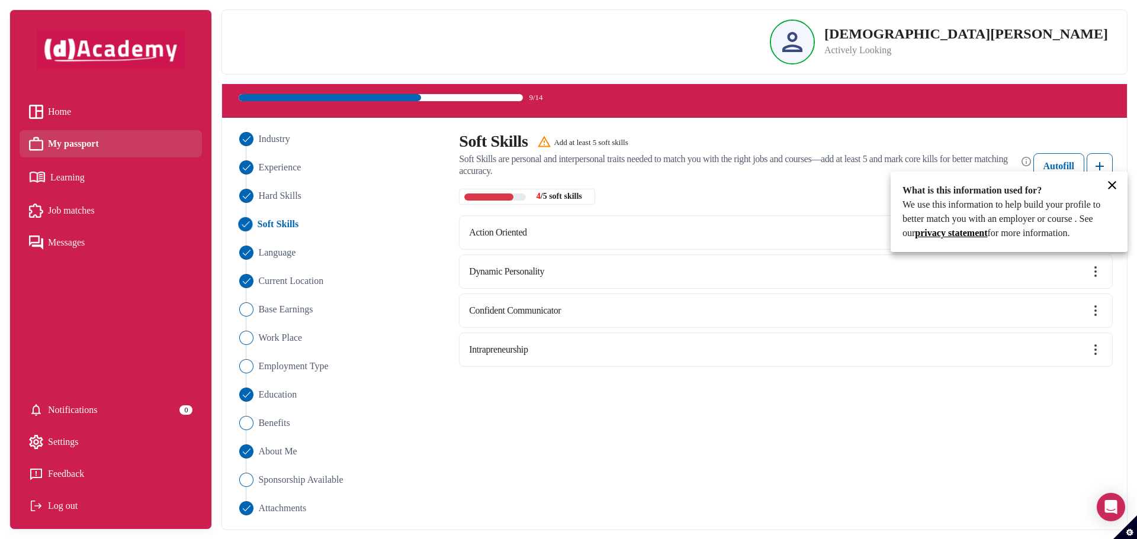
click at [1098, 163] on div at bounding box center [568, 269] width 1137 height 539
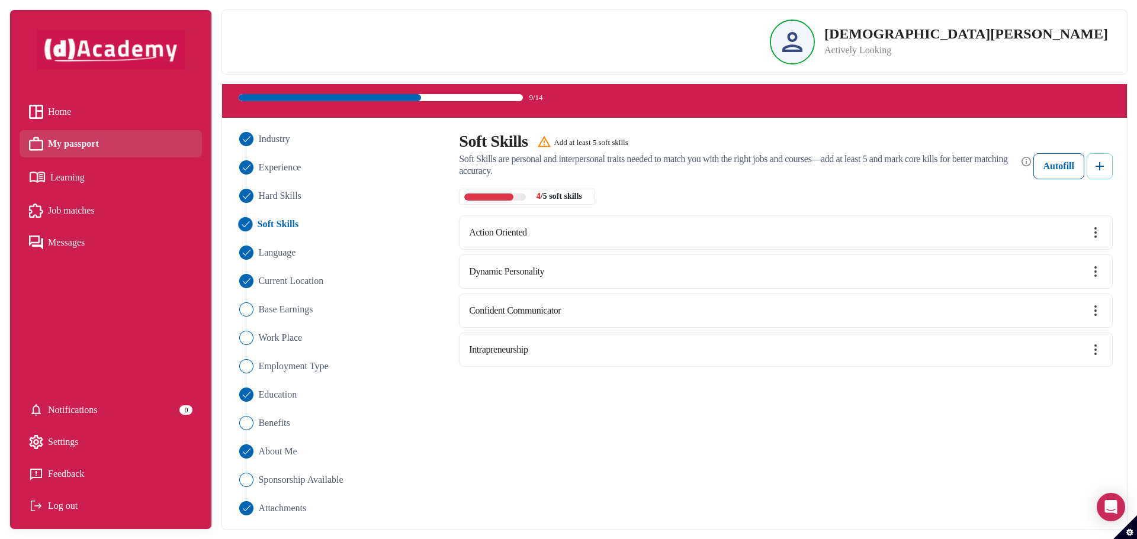
click at [1098, 165] on img at bounding box center [1099, 166] width 14 height 14
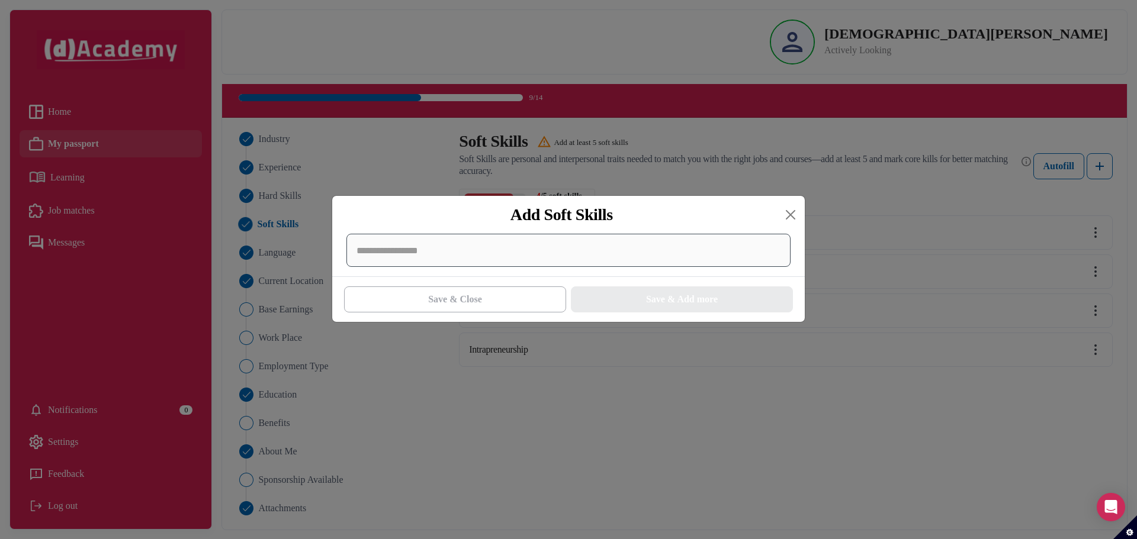
click at [503, 247] on div at bounding box center [568, 250] width 444 height 33
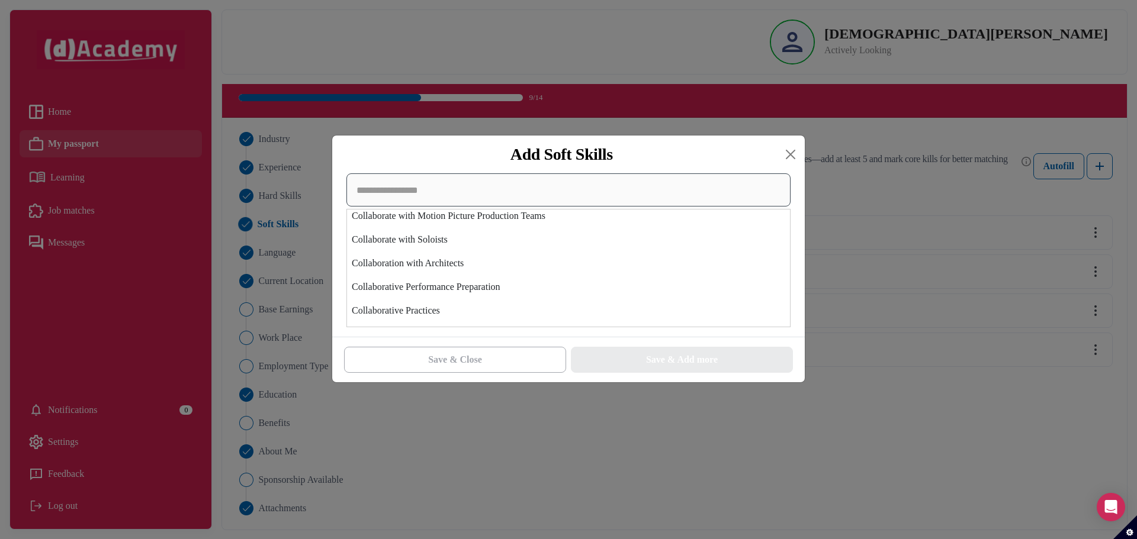
scroll to position [947, 0]
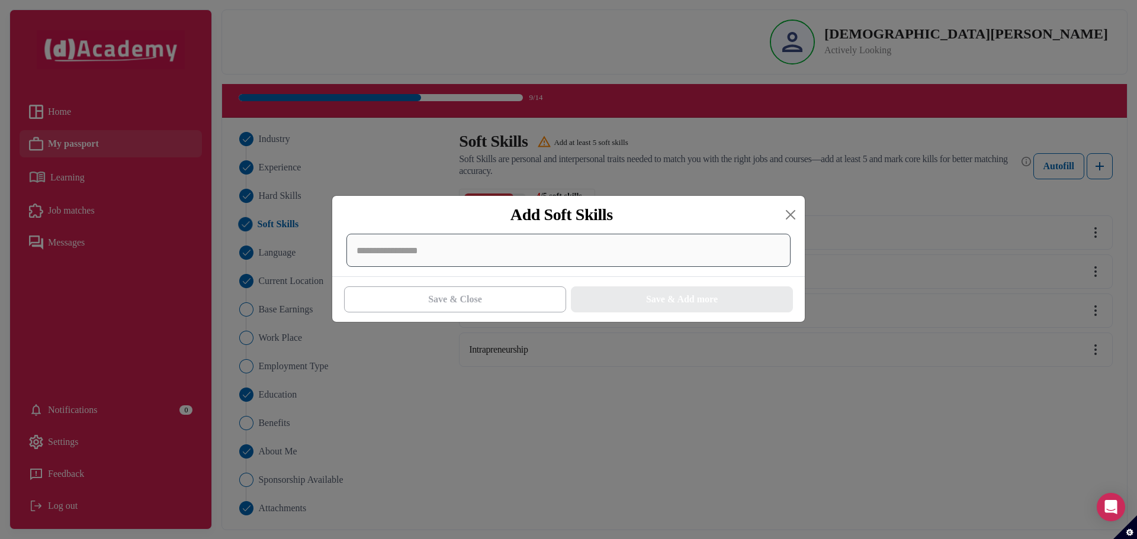
click at [506, 257] on div at bounding box center [568, 250] width 444 height 33
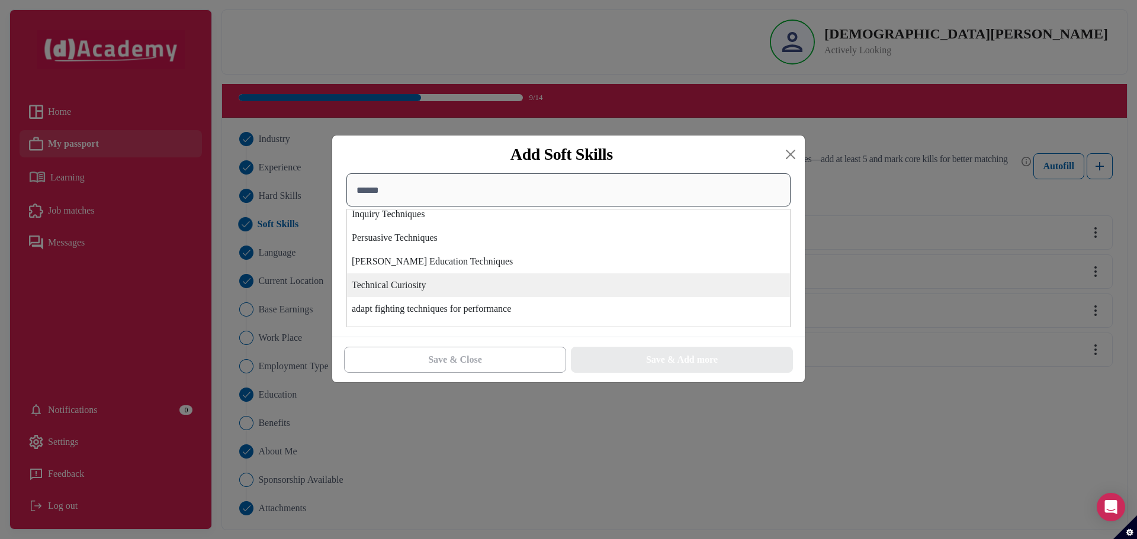
scroll to position [0, 0]
type input "******"
click at [409, 294] on div "Technical Curiosity" at bounding box center [568, 293] width 443 height 24
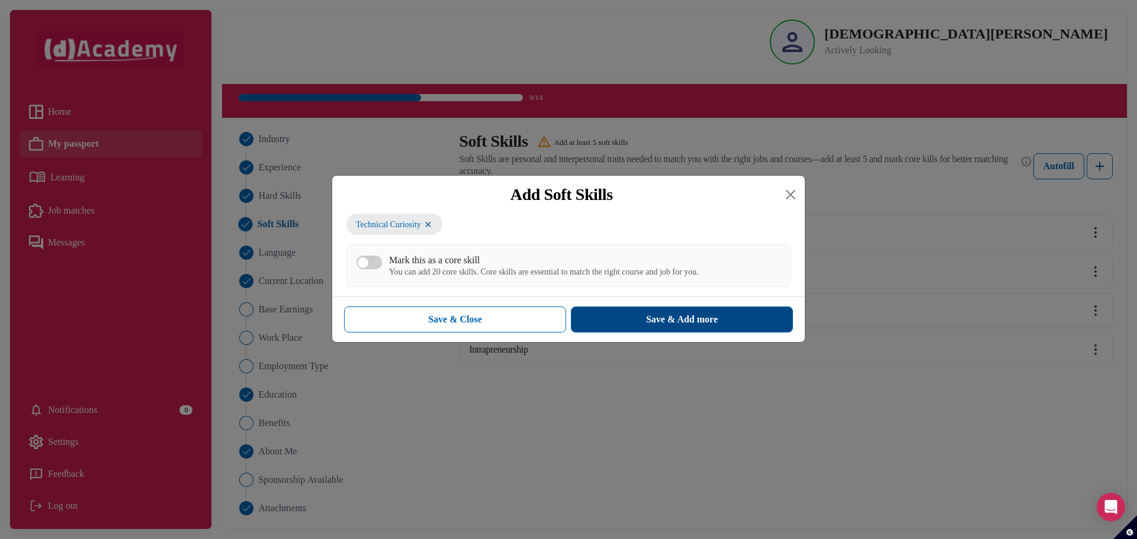
click at [661, 325] on div "Save & Add more" at bounding box center [682, 320] width 72 height 14
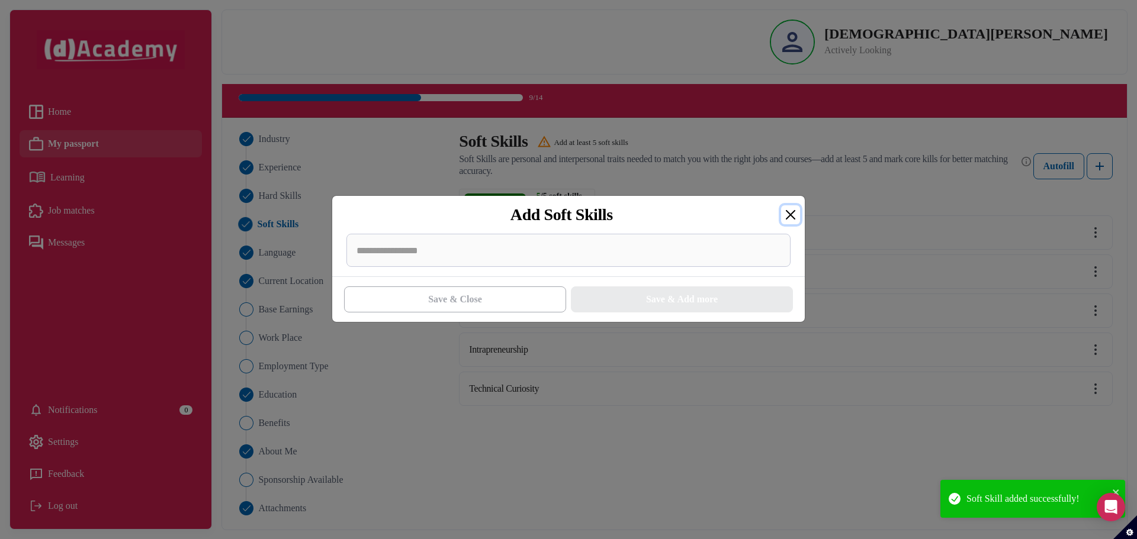
click at [786, 216] on button "Close" at bounding box center [790, 214] width 19 height 19
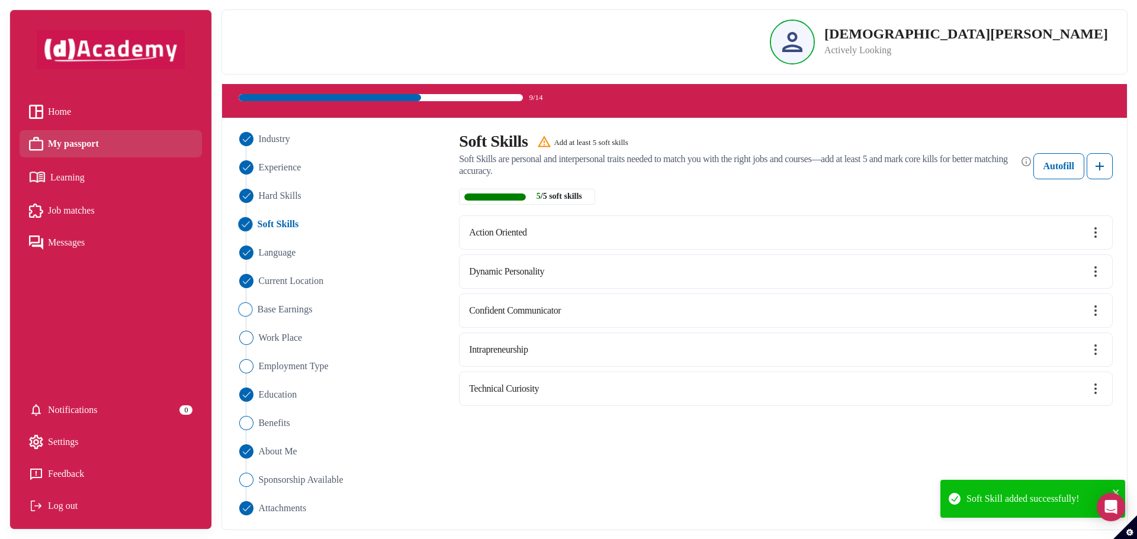
click at [290, 315] on span "Base Earnings" at bounding box center [285, 310] width 55 height 14
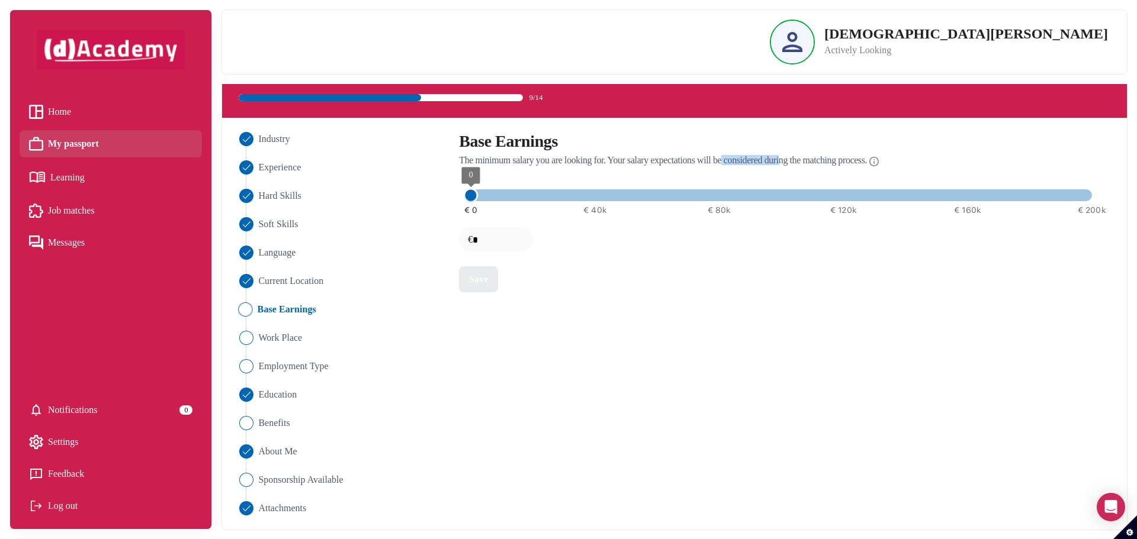
drag, startPoint x: 740, startPoint y: 157, endPoint x: 823, endPoint y: 157, distance: 82.9
click at [821, 157] on span "The minimum salary you are looking for. Your salary expectations will be consid…" at bounding box center [663, 160] width 408 height 9
click at [824, 157] on span "The minimum salary you are looking for. Your salary expectations will be consid…" at bounding box center [663, 160] width 408 height 9
type input "****"
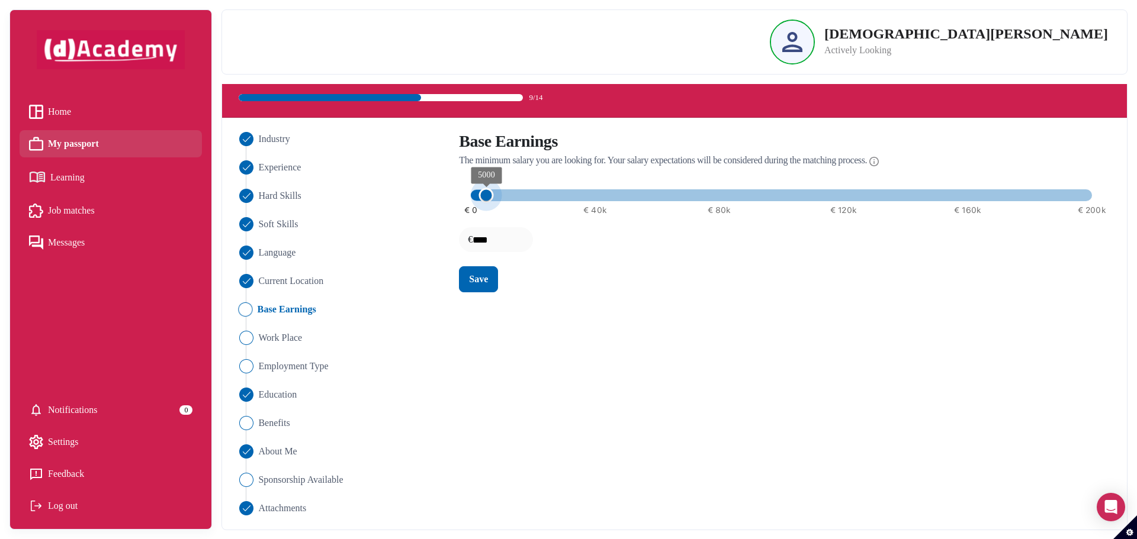
type input "*****"
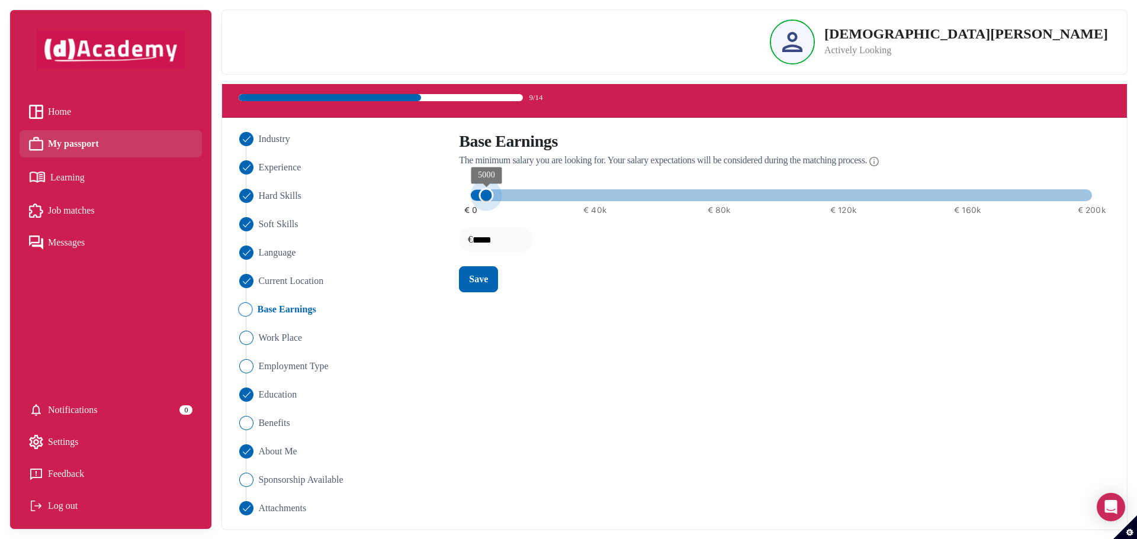
type input "*****"
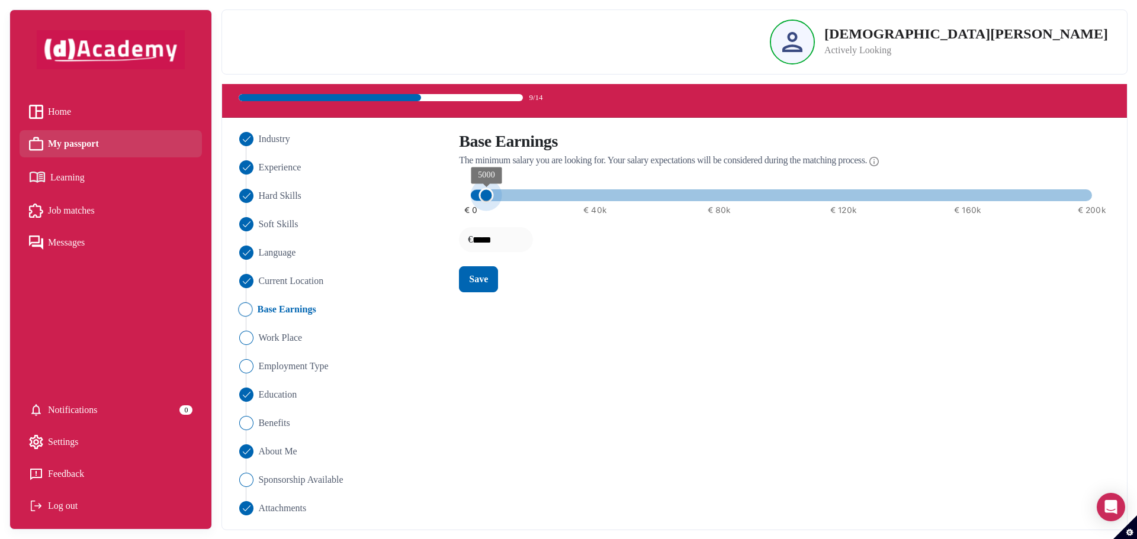
type input "*****"
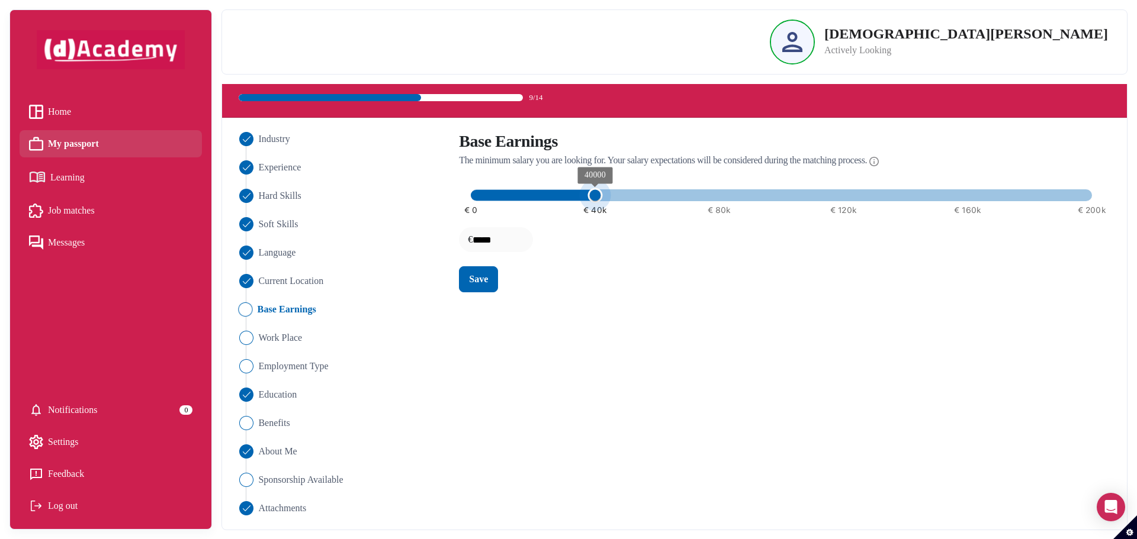
type input "*****"
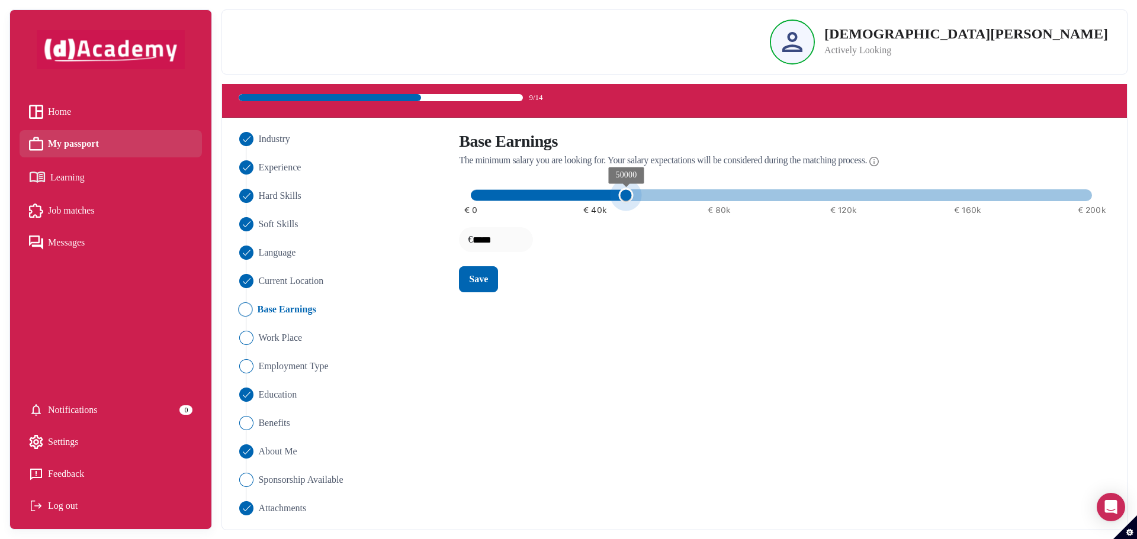
type input "*****"
drag, startPoint x: 475, startPoint y: 196, endPoint x: 683, endPoint y: 195, distance: 207.8
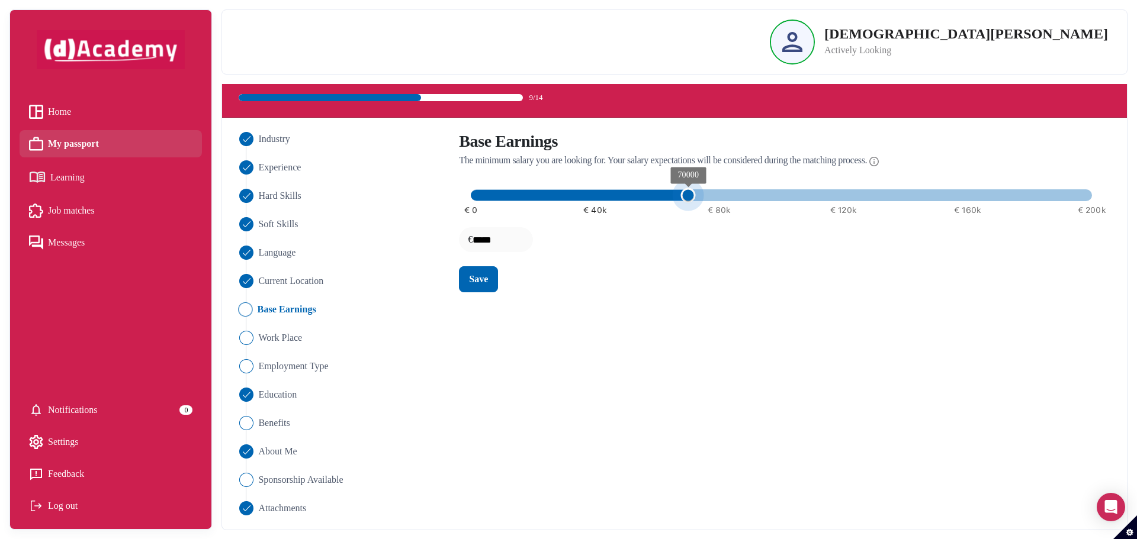
click at [683, 195] on span "70000" at bounding box center [688, 195] width 15 height 15
click at [470, 289] on button "Save" at bounding box center [478, 279] width 39 height 26
click at [282, 340] on span "Work Place" at bounding box center [280, 338] width 44 height 14
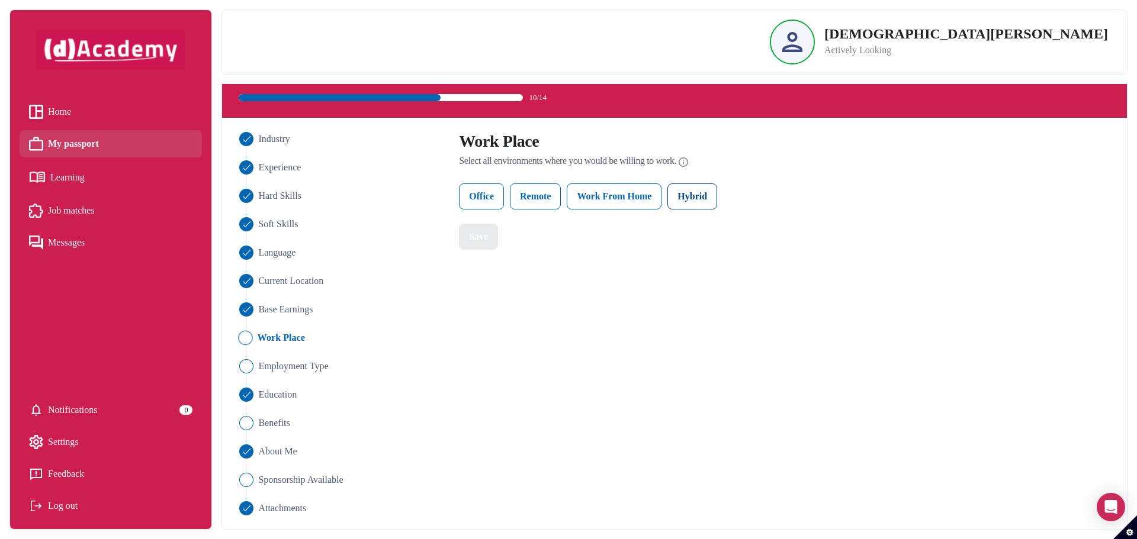
click at [699, 197] on label "Hybrid" at bounding box center [692, 197] width 50 height 26
click at [465, 242] on button "Save" at bounding box center [478, 237] width 39 height 26
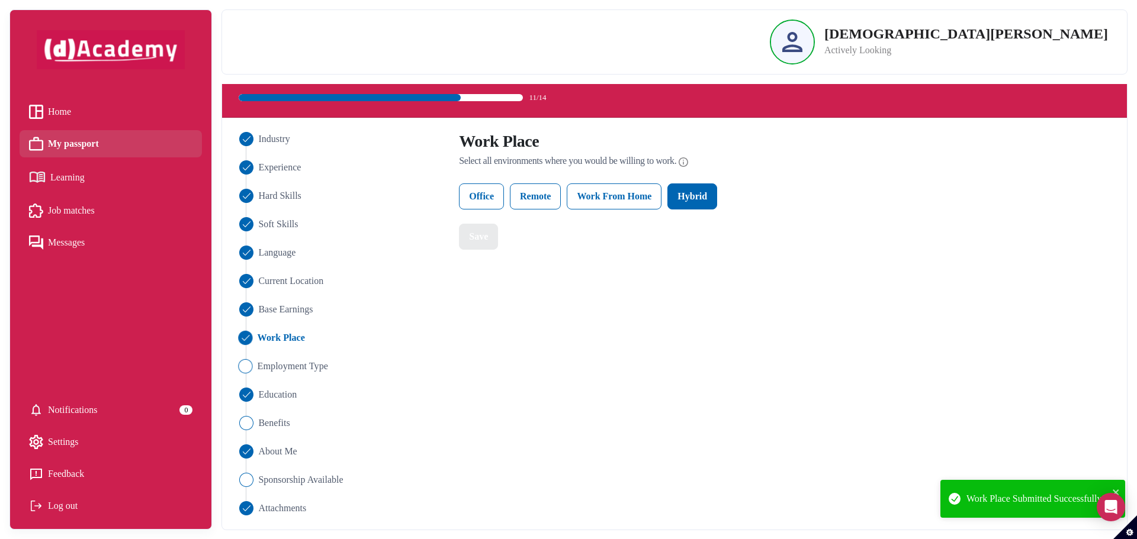
click at [308, 365] on span "Employment Type" at bounding box center [293, 366] width 70 height 14
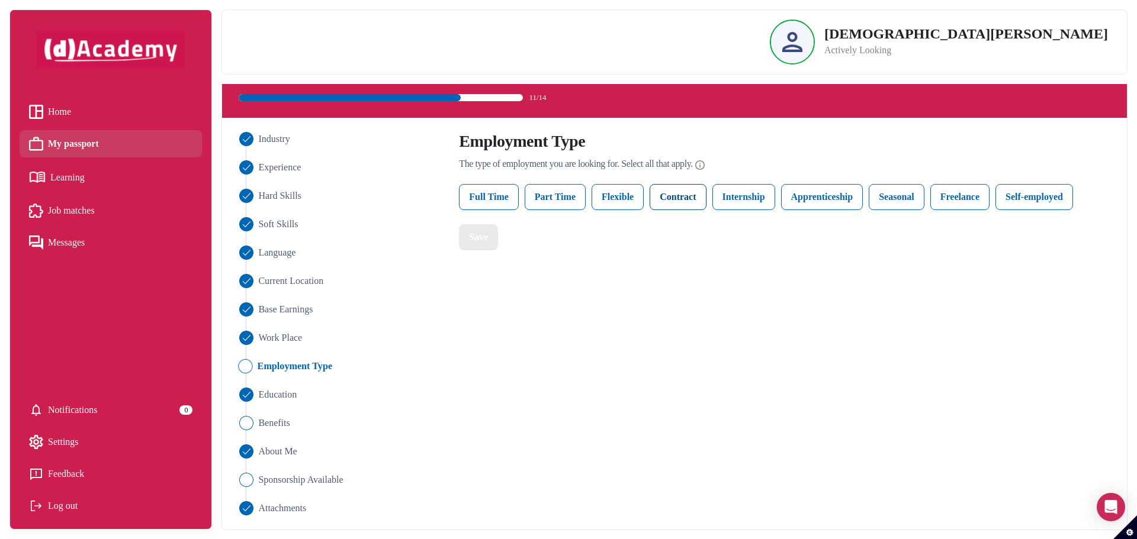
click at [682, 197] on label "Contract" at bounding box center [678, 197] width 56 height 26
click at [732, 192] on label "Internship" at bounding box center [743, 197] width 63 height 26
click at [739, 192] on label "Internship" at bounding box center [743, 197] width 63 height 26
click at [948, 203] on label "Freelance" at bounding box center [959, 197] width 59 height 26
click at [1040, 200] on label "Self-employed" at bounding box center [1034, 197] width 78 height 26
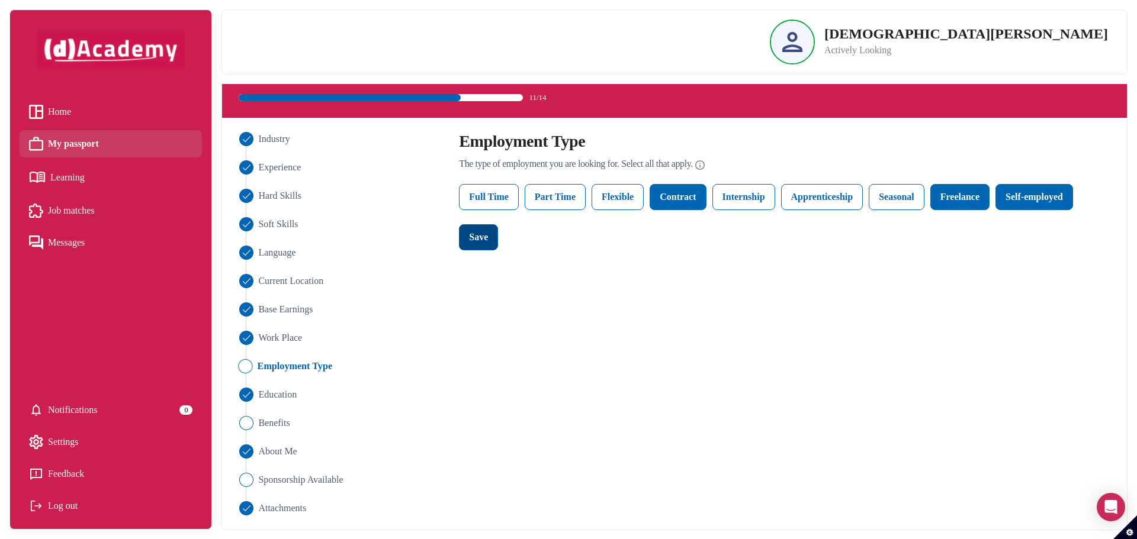
click at [471, 239] on div "Save" at bounding box center [478, 237] width 19 height 14
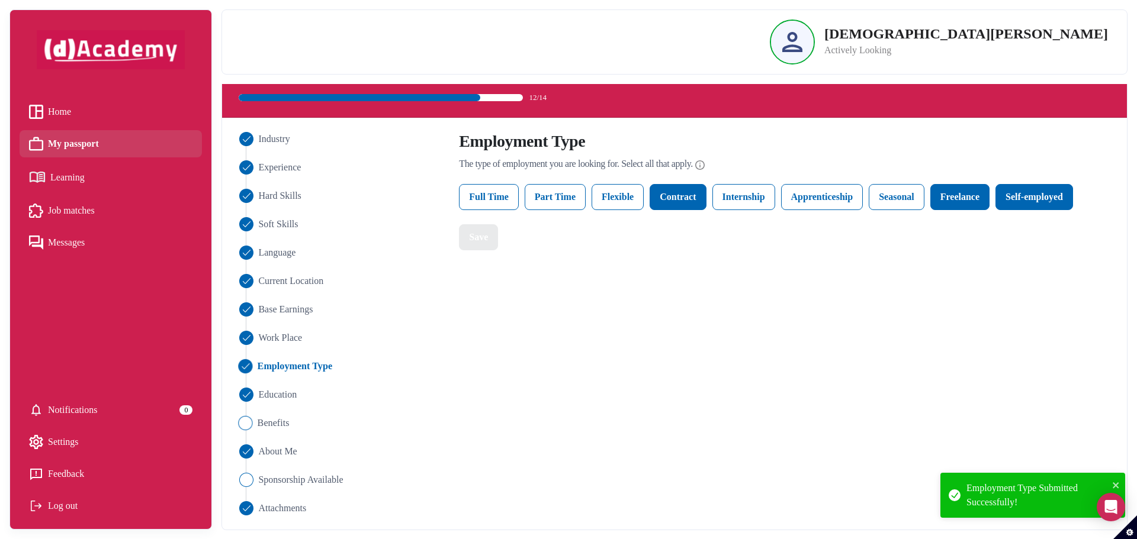
click at [283, 425] on span "Benefits" at bounding box center [274, 423] width 32 height 14
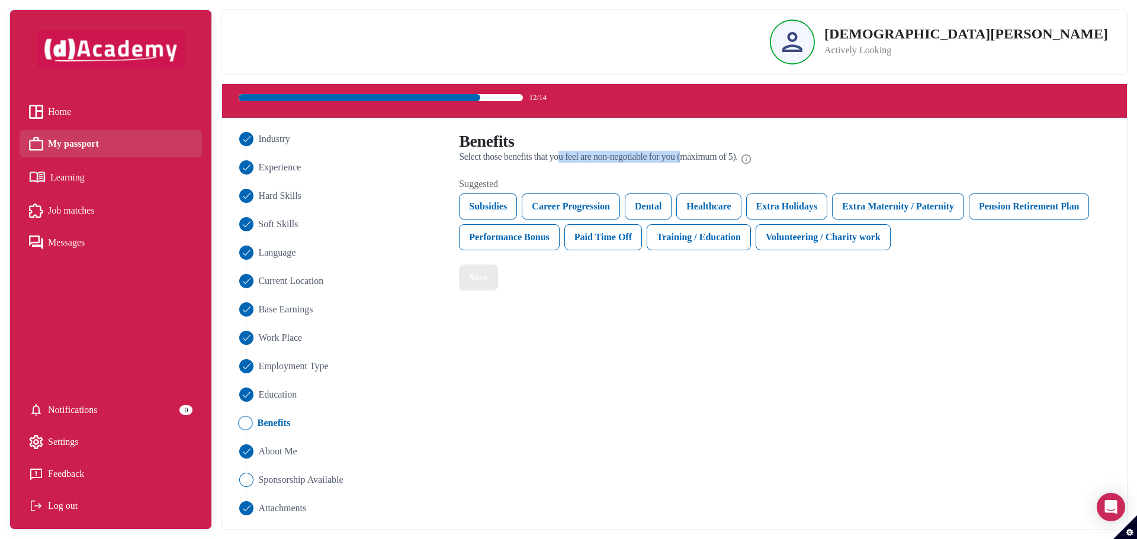
drag, startPoint x: 572, startPoint y: 155, endPoint x: 712, endPoint y: 155, distance: 140.3
click at [711, 155] on span "Select those benefits that you feel are non-negotiable for you (maximum of 5)." at bounding box center [598, 157] width 279 height 12
click at [712, 155] on span "Select those benefits that you feel are non-negotiable for you (maximum of 5)." at bounding box center [598, 157] width 279 height 12
click at [590, 249] on div "Paid Time Off" at bounding box center [603, 237] width 78 height 26
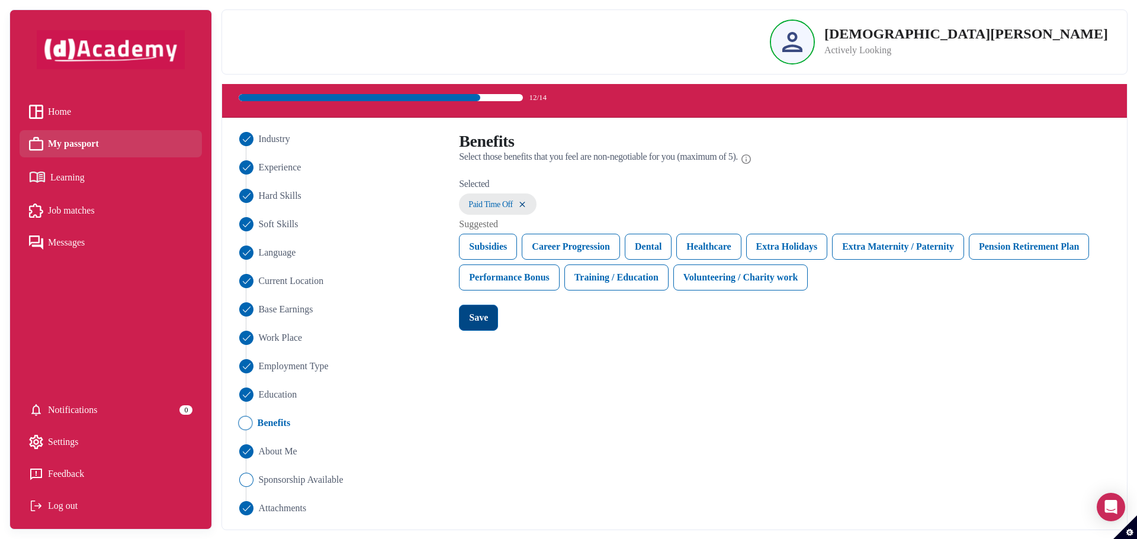
click at [484, 324] on div "Save" at bounding box center [478, 318] width 19 height 14
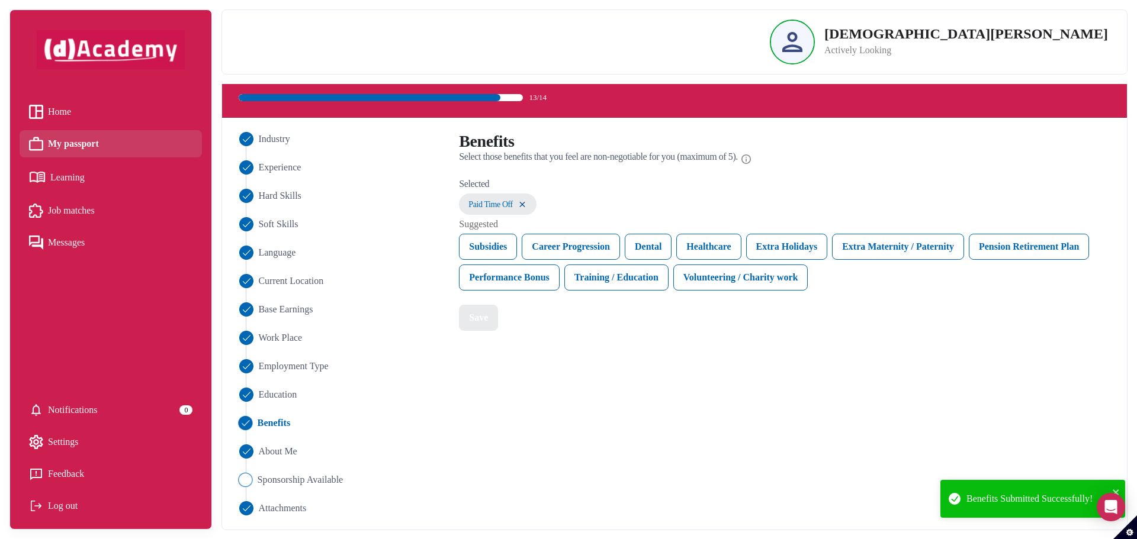
click at [317, 483] on span "Sponsorship Available" at bounding box center [301, 480] width 86 height 14
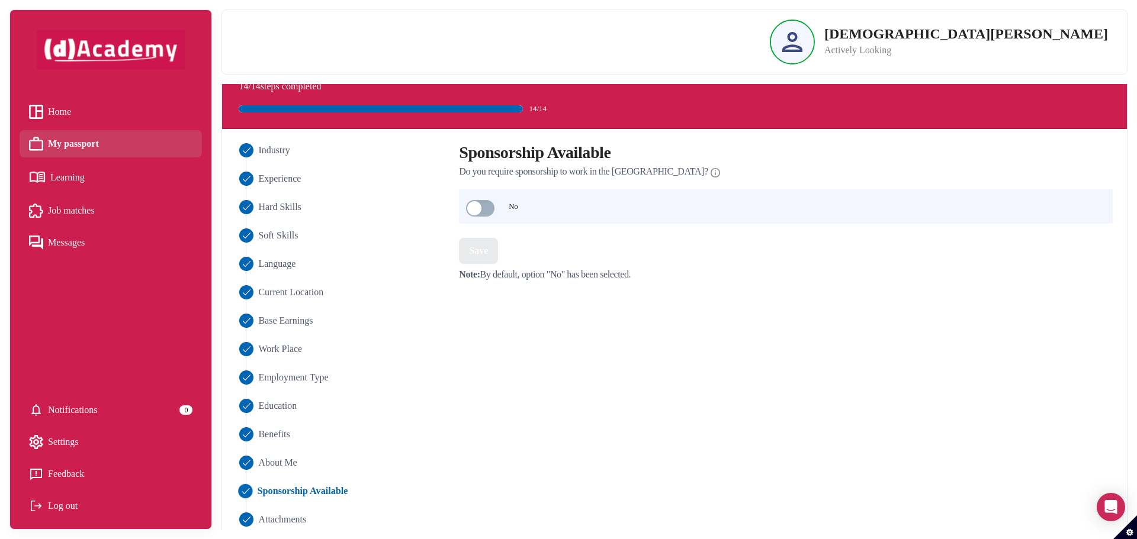
scroll to position [48, 0]
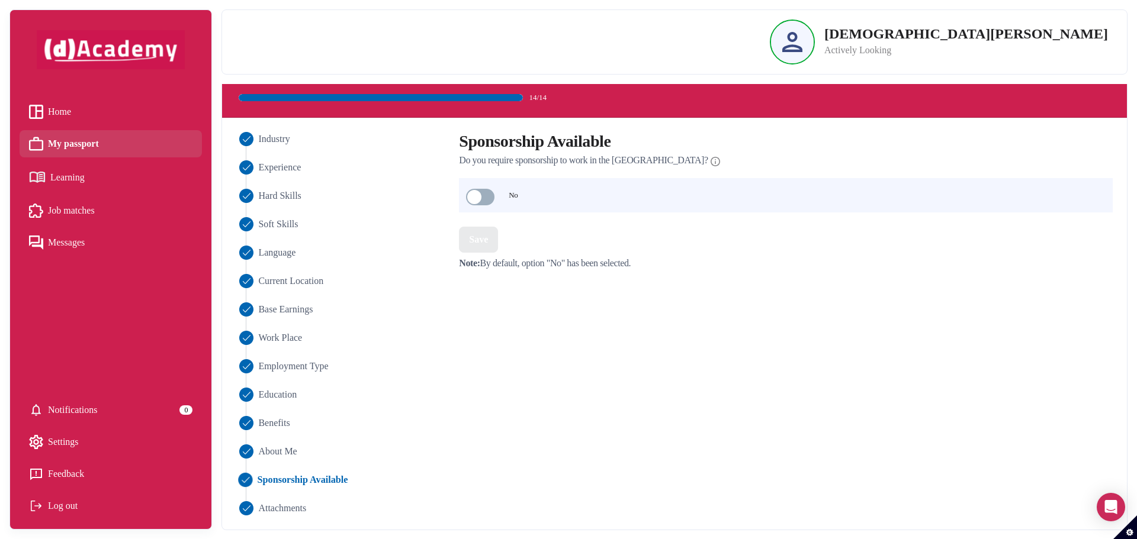
click at [63, 112] on span "Home" at bounding box center [59, 112] width 23 height 18
click at [60, 114] on span "Home" at bounding box center [59, 112] width 23 height 18
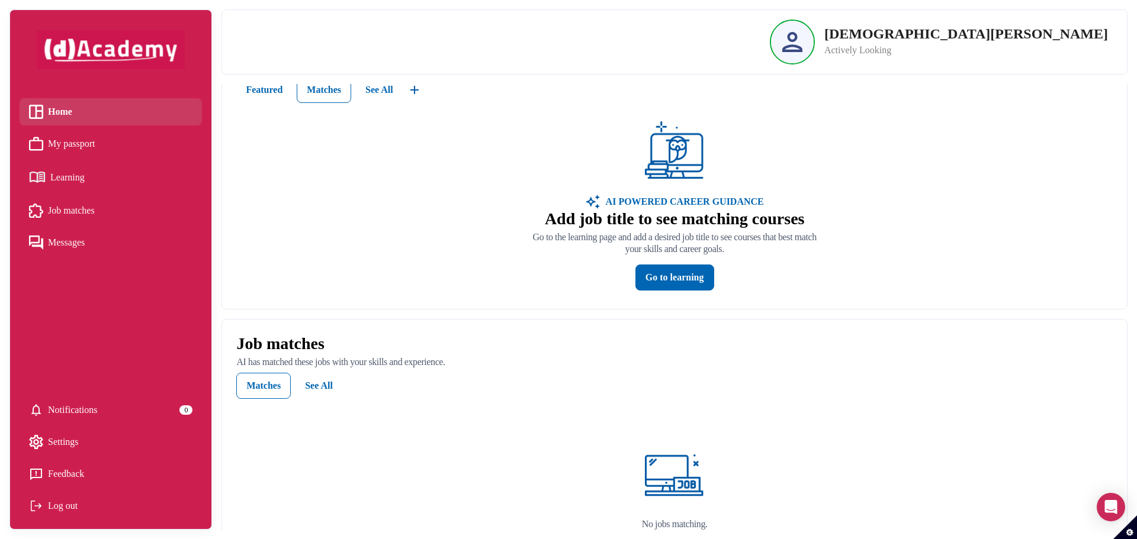
scroll to position [163, 0]
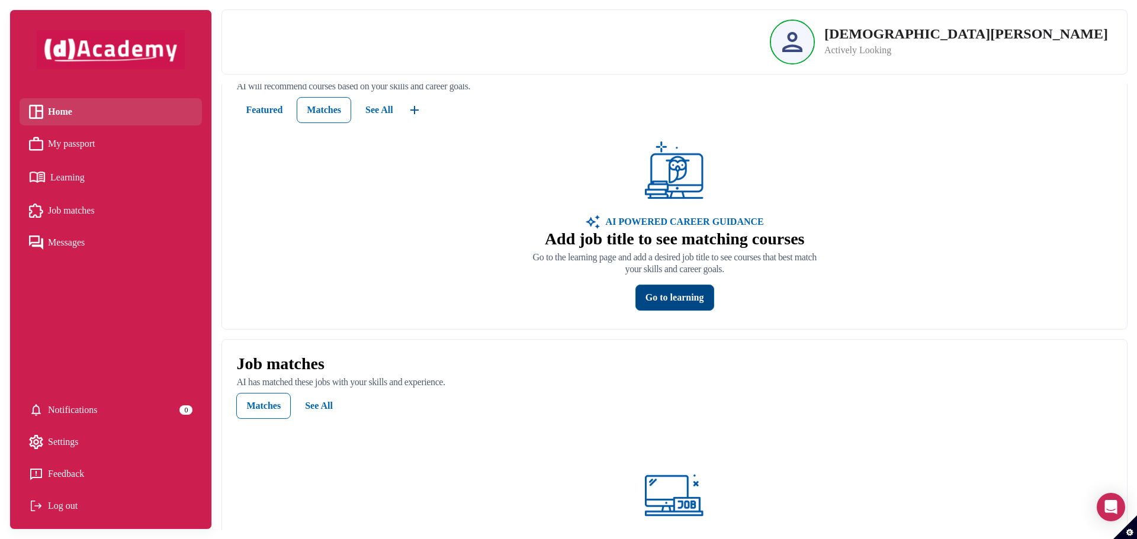
click at [676, 303] on div "Go to learning" at bounding box center [674, 298] width 59 height 14
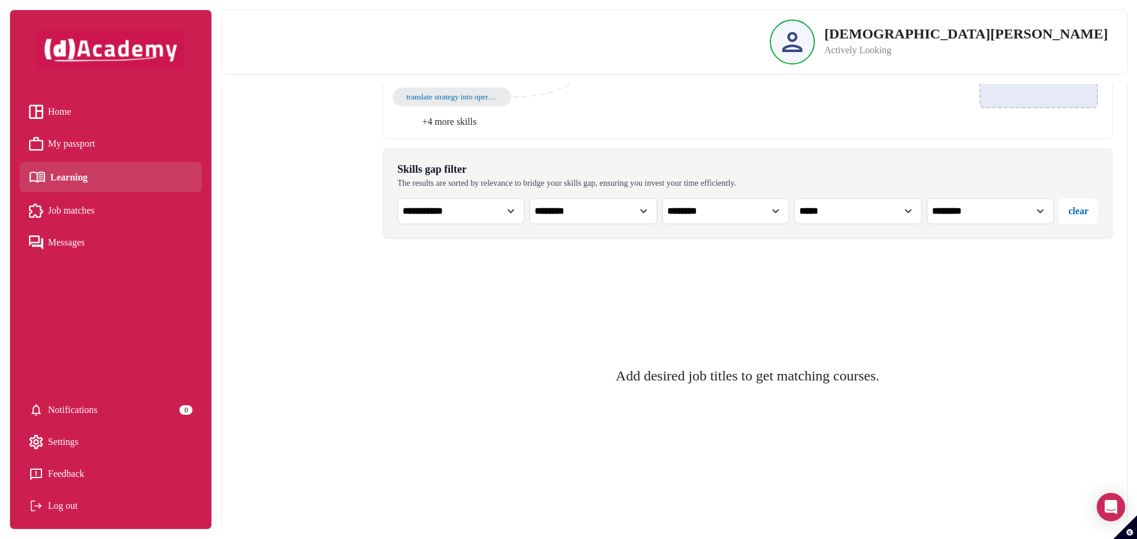
scroll to position [303, 0]
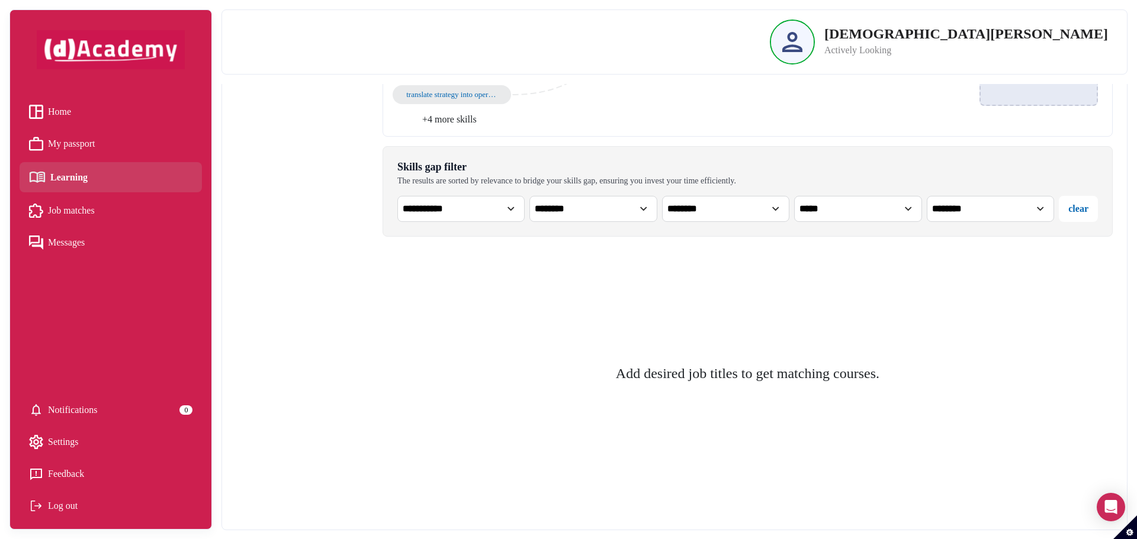
click at [486, 210] on select "**********" at bounding box center [460, 209] width 127 height 26
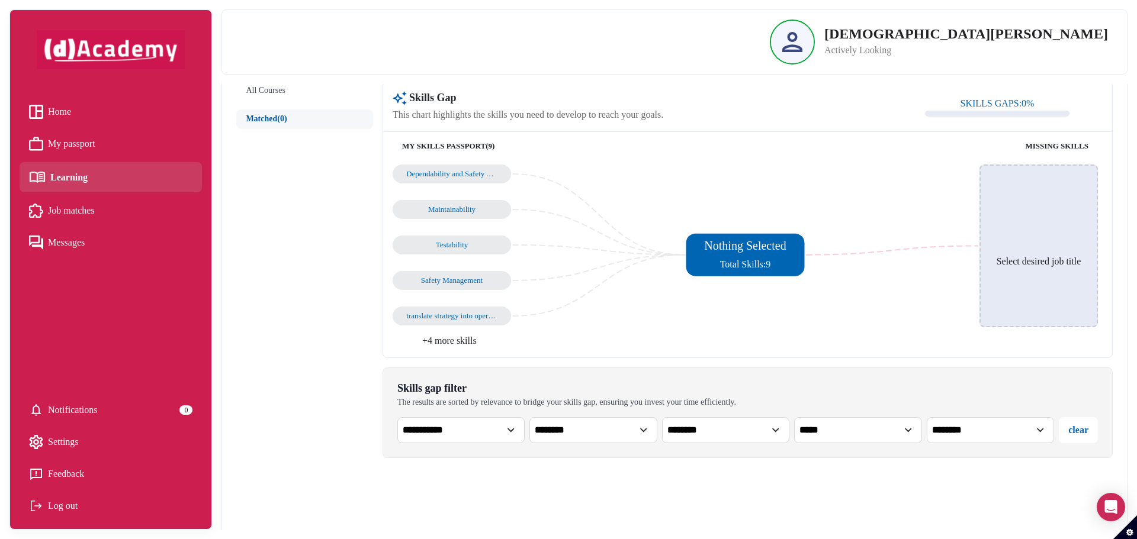
scroll to position [66, 0]
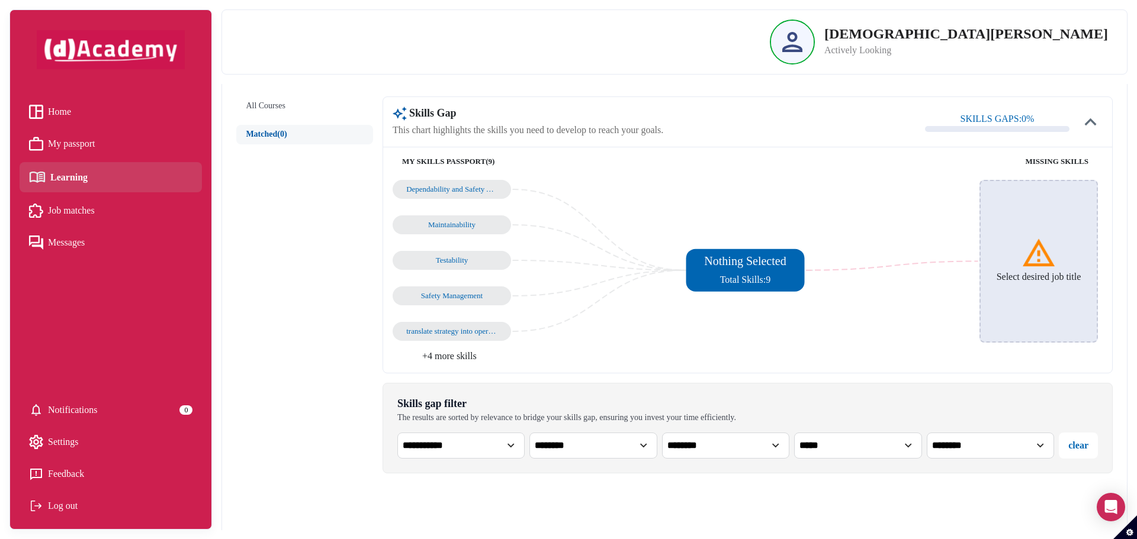
click at [1029, 279] on h6 "Select desired job title" at bounding box center [1039, 276] width 85 height 11
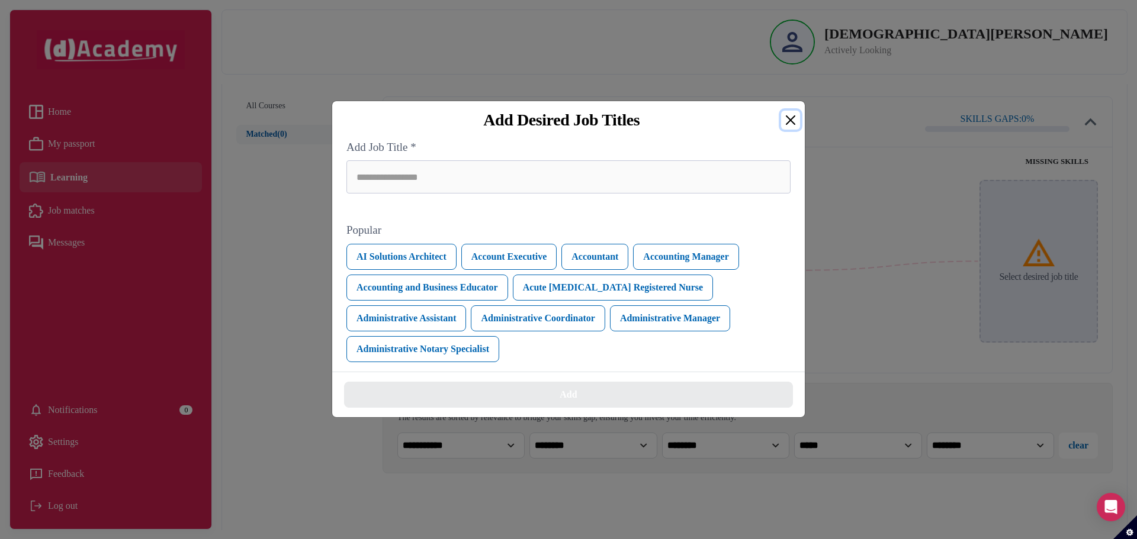
click at [785, 122] on button "Close" at bounding box center [790, 120] width 19 height 19
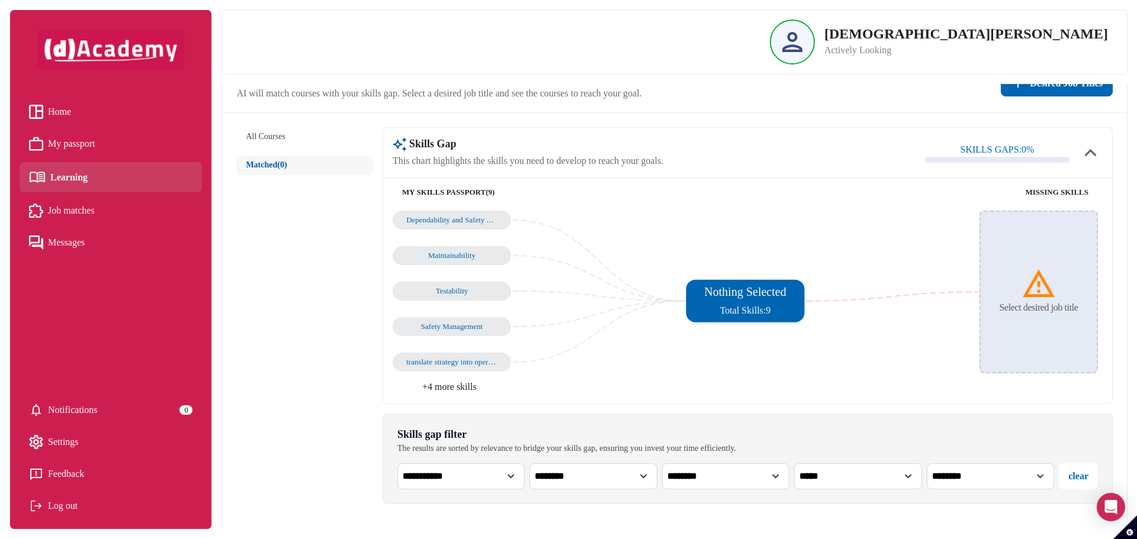
scroll to position [0, 0]
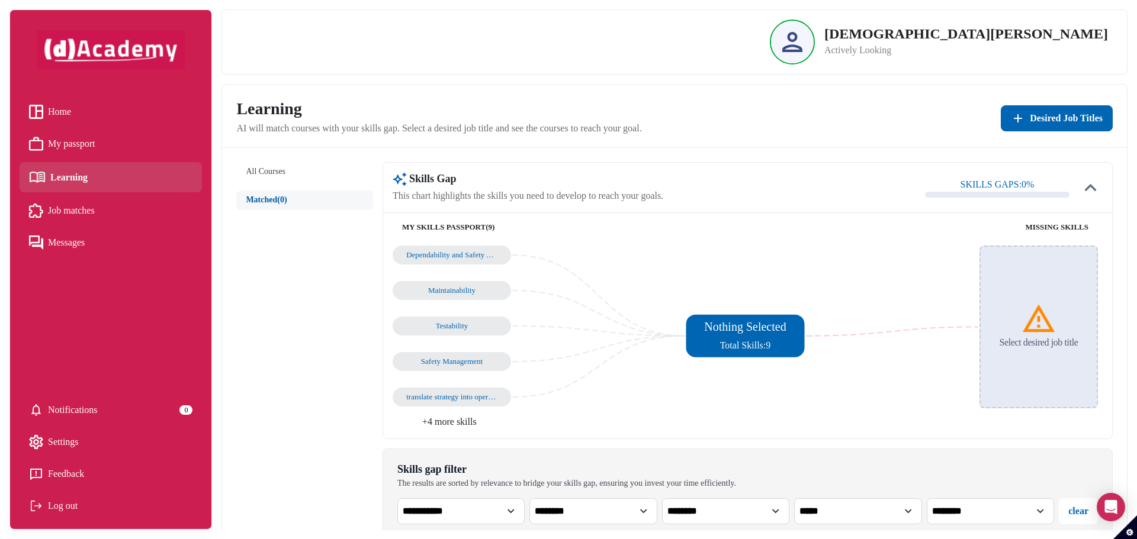
click at [465, 423] on li "+4 more skills" at bounding box center [570, 422] width 355 height 14
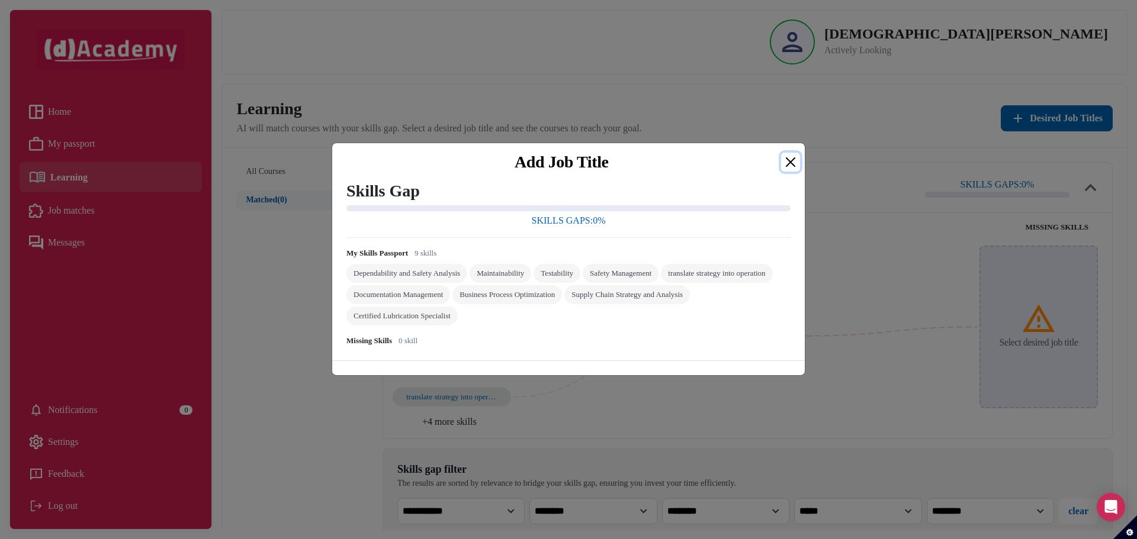
click at [788, 165] on button "Close" at bounding box center [790, 162] width 19 height 19
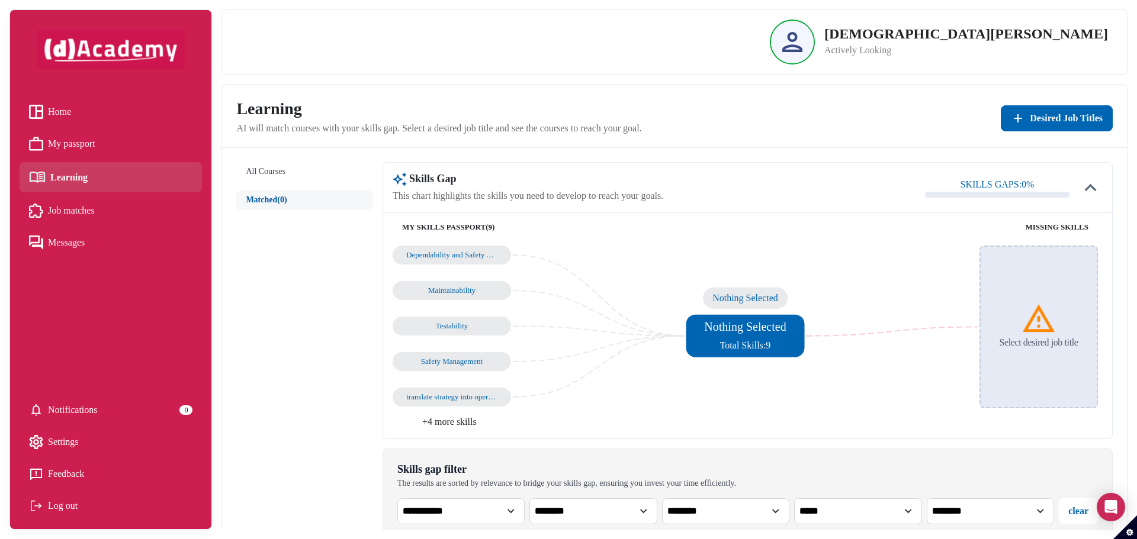
click at [761, 333] on h5 "Nothing Selected" at bounding box center [745, 327] width 87 height 14
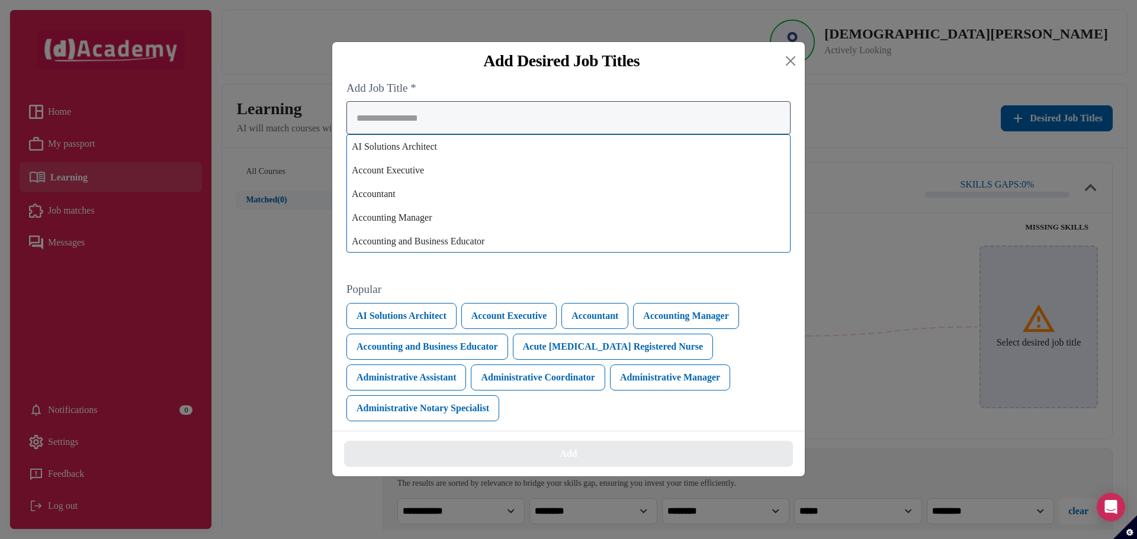
click at [560, 177] on div "AI Solutions Architect Account Executive Accountant Accounting Manager Accounti…" at bounding box center [568, 177] width 444 height 152
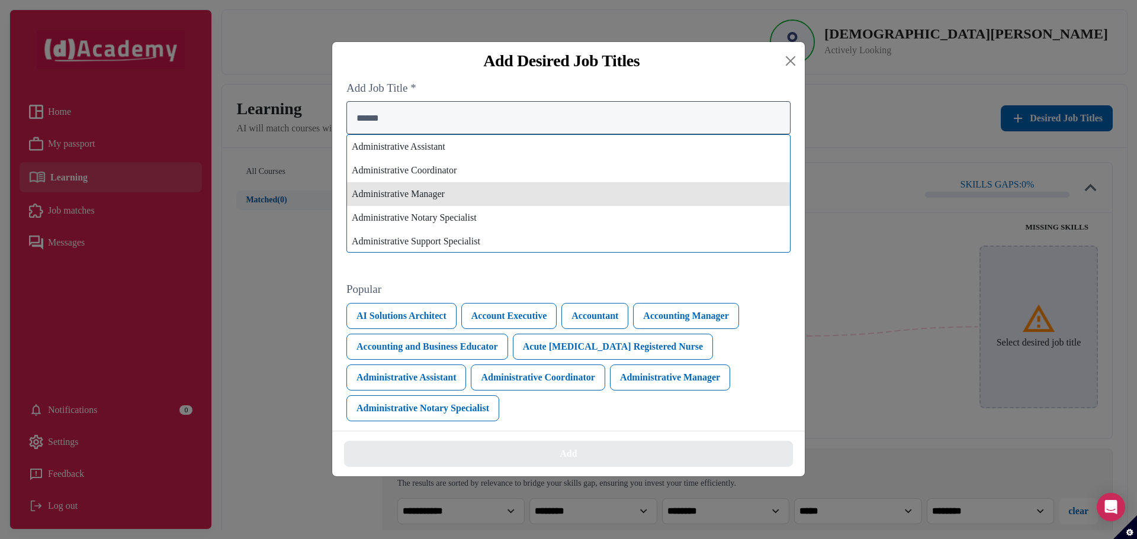
type input "******"
click at [464, 196] on div "Administrative Manager" at bounding box center [568, 194] width 443 height 24
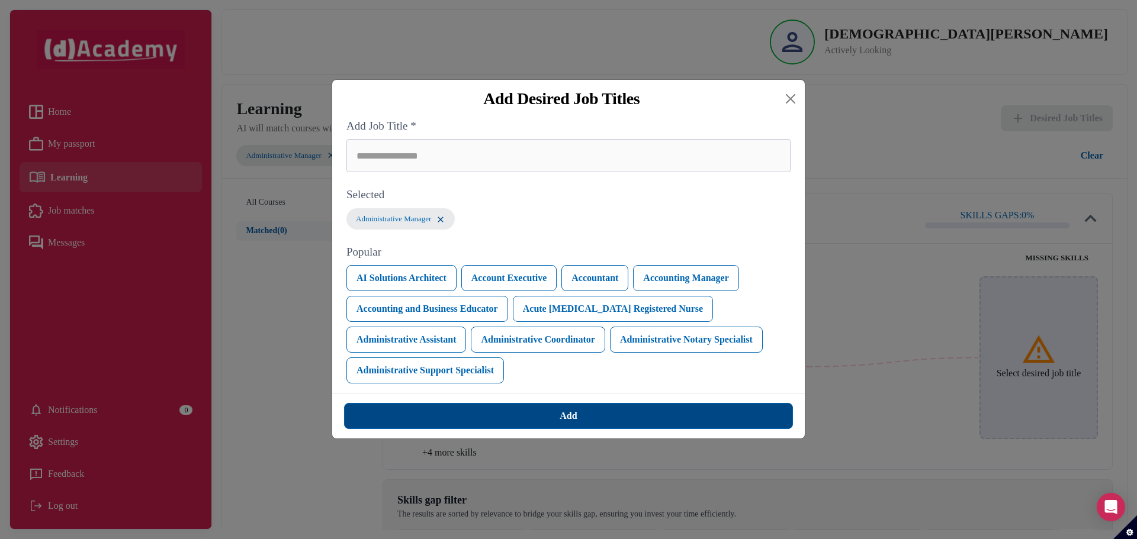
click at [613, 420] on button "Add" at bounding box center [568, 416] width 449 height 26
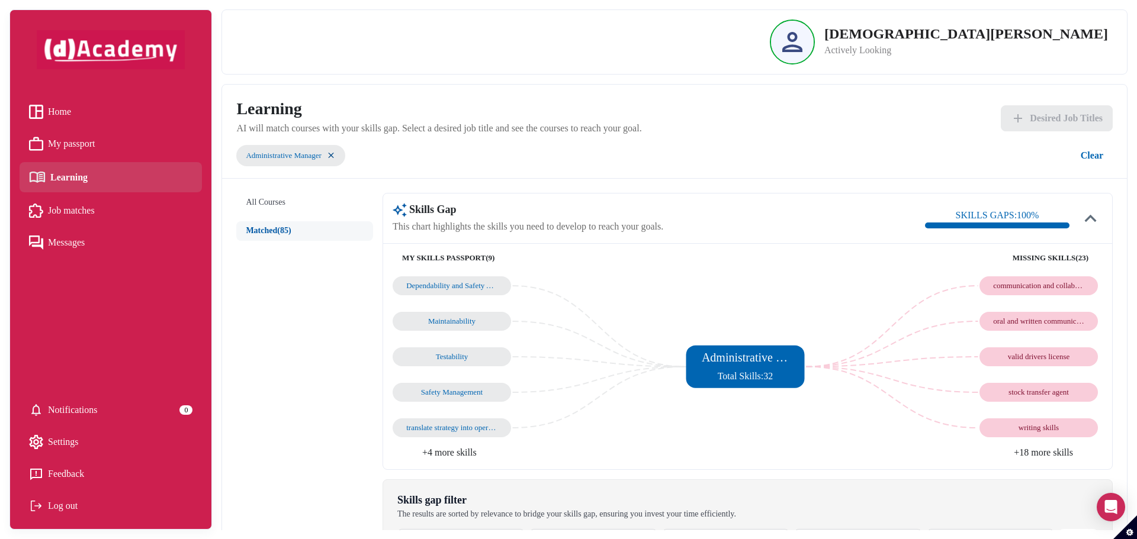
click at [1046, 319] on div "oral and written communication" at bounding box center [1038, 321] width 91 height 9
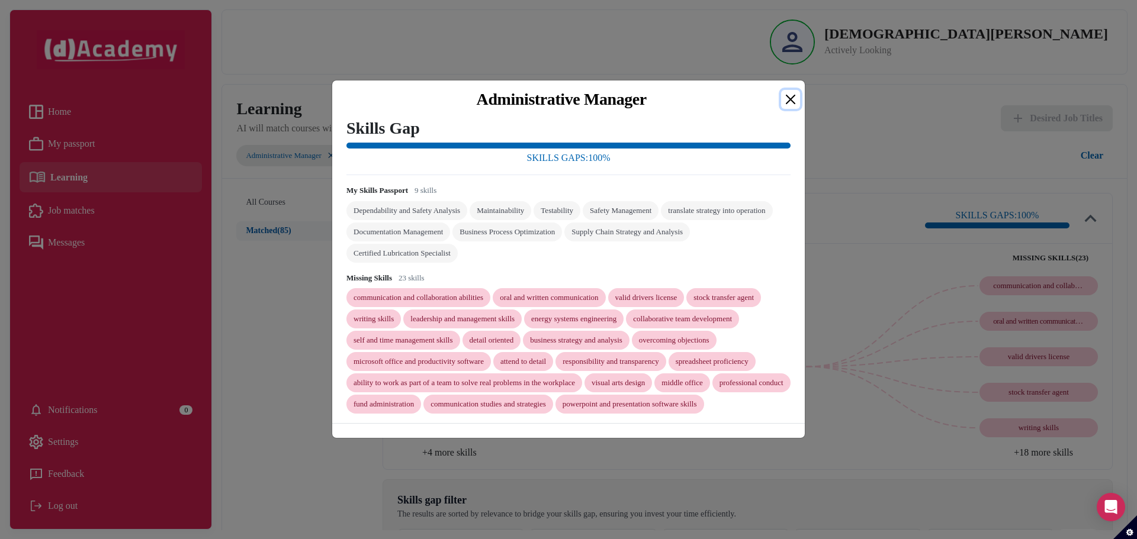
click at [790, 90] on button "Close" at bounding box center [790, 99] width 19 height 19
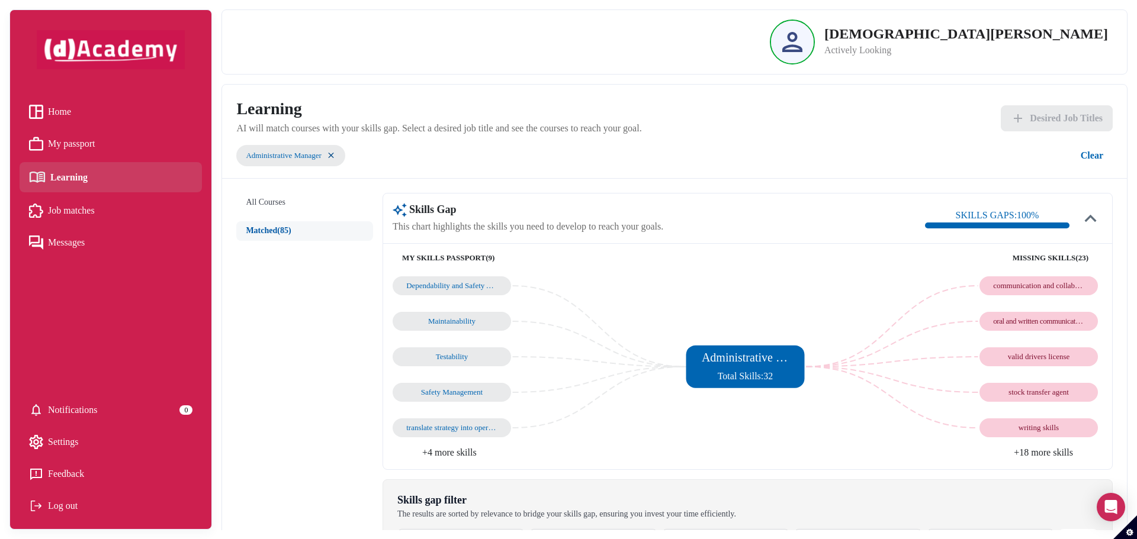
click at [1094, 219] on img at bounding box center [1091, 219] width 24 height 24
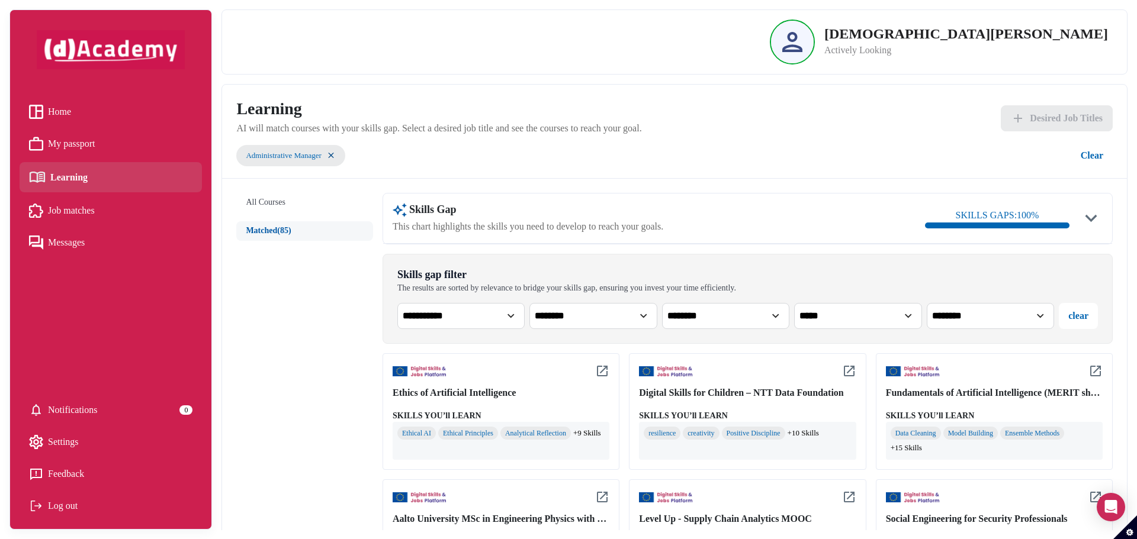
click at [1094, 219] on img at bounding box center [1091, 219] width 24 height 24
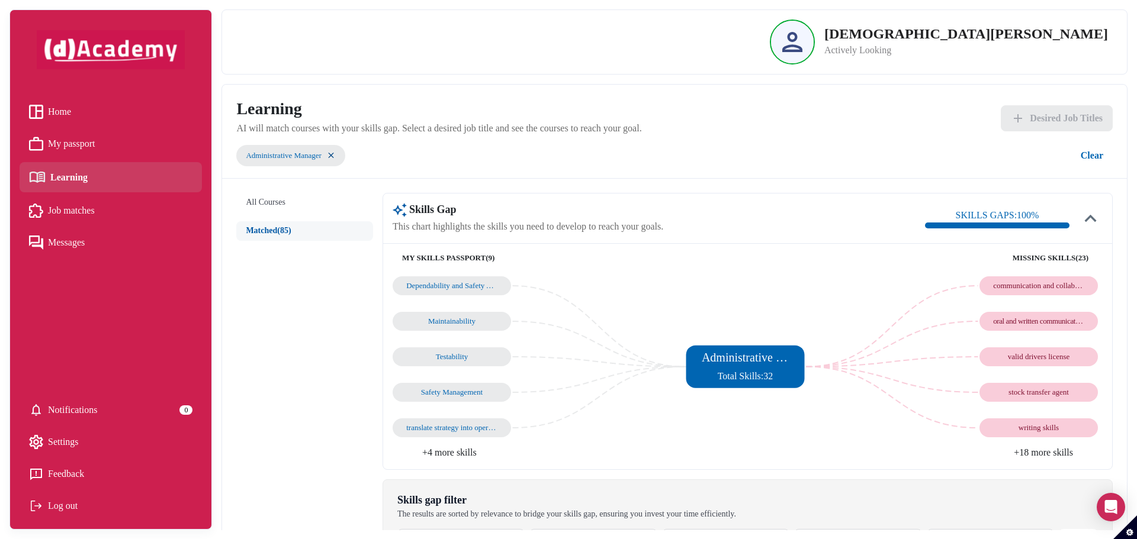
scroll to position [59, 0]
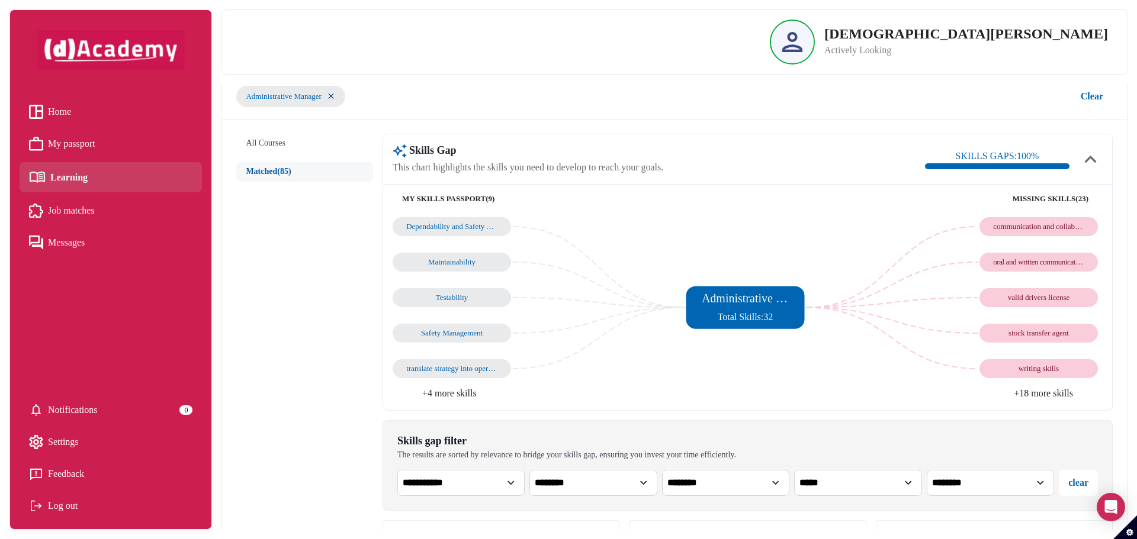
click at [1043, 398] on li "+18 more skills" at bounding box center [924, 394] width 355 height 14
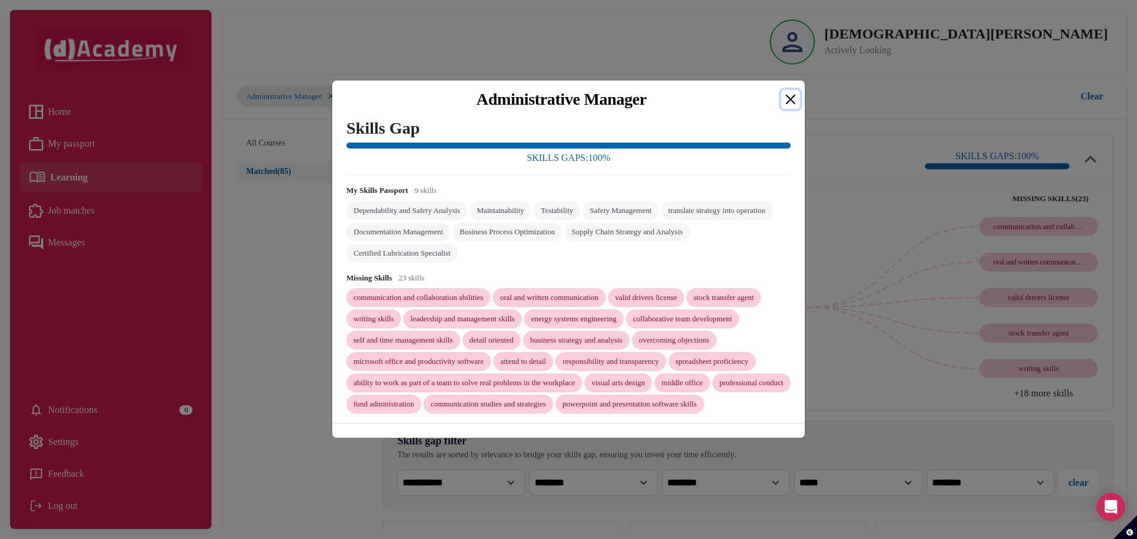
click at [797, 95] on button "Close" at bounding box center [790, 99] width 19 height 19
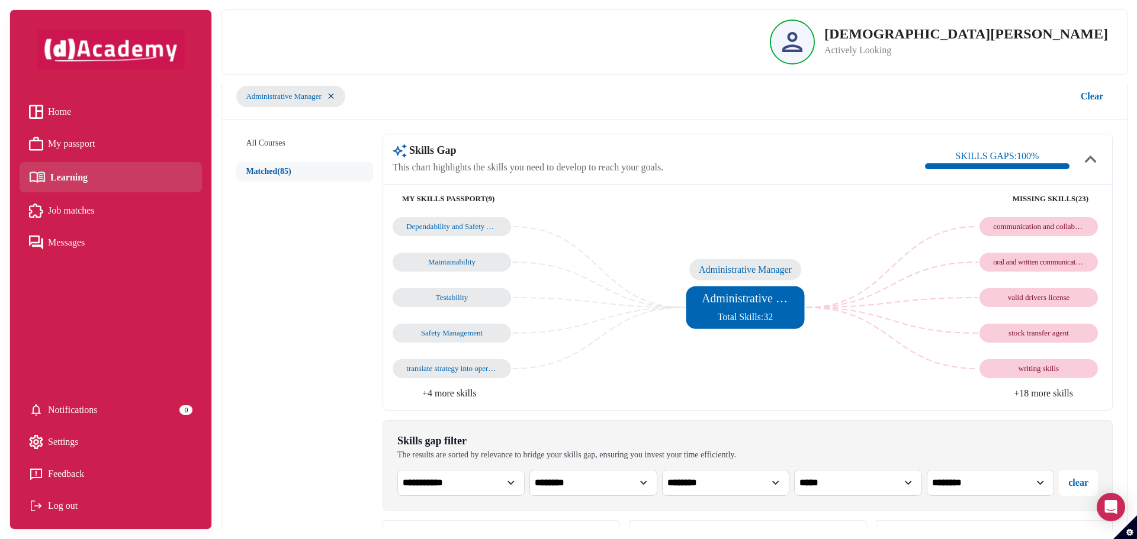
click at [741, 305] on h5 "Administrative Manager" at bounding box center [745, 298] width 87 height 14
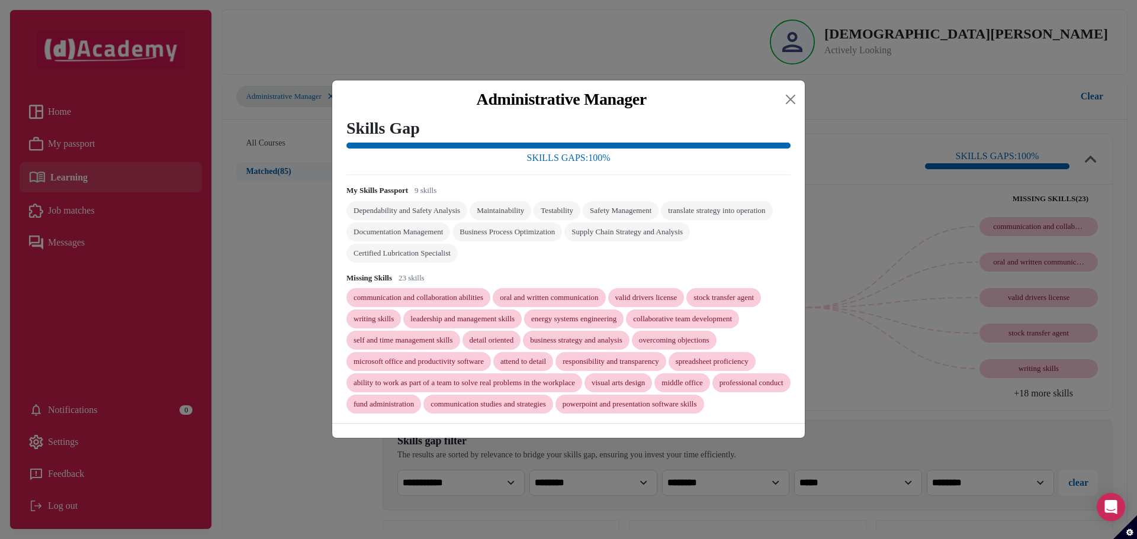
drag, startPoint x: 560, startPoint y: 292, endPoint x: 637, endPoint y: 233, distance: 96.8
click at [560, 293] on div "oral and written communication" at bounding box center [549, 297] width 98 height 9
click at [786, 91] on button "Close" at bounding box center [790, 99] width 19 height 19
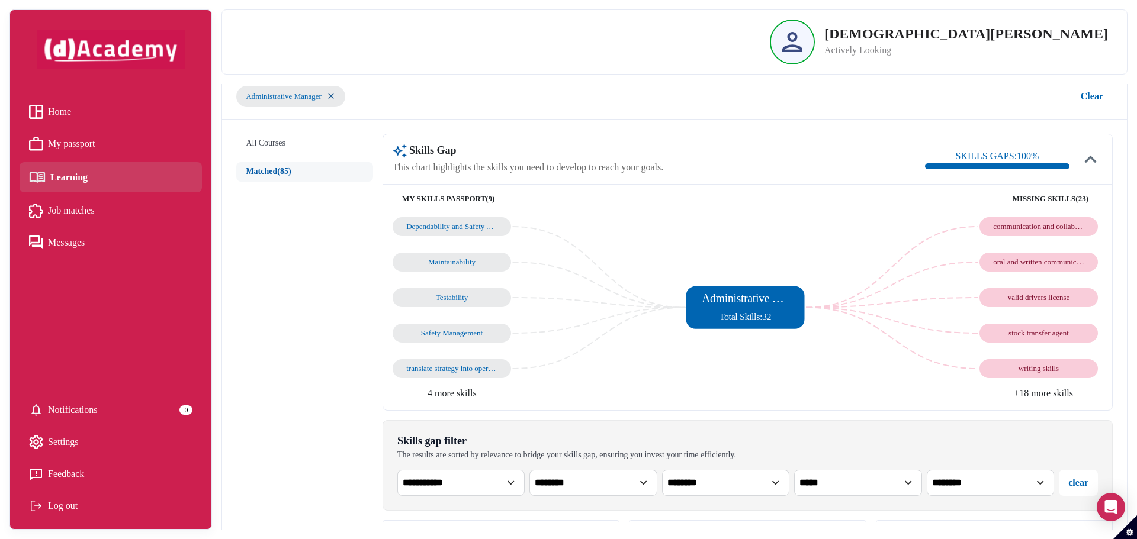
click at [79, 209] on span "Job matches" at bounding box center [71, 211] width 47 height 18
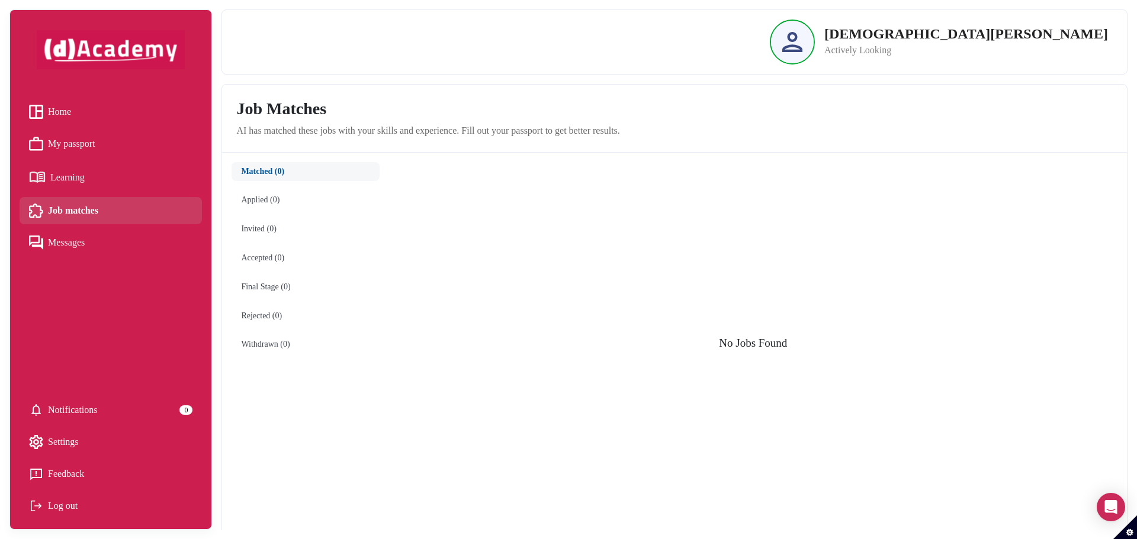
click at [70, 101] on li "Home" at bounding box center [111, 111] width 182 height 27
click at [60, 111] on span "Home" at bounding box center [59, 112] width 23 height 18
